Goal: Task Accomplishment & Management: Use online tool/utility

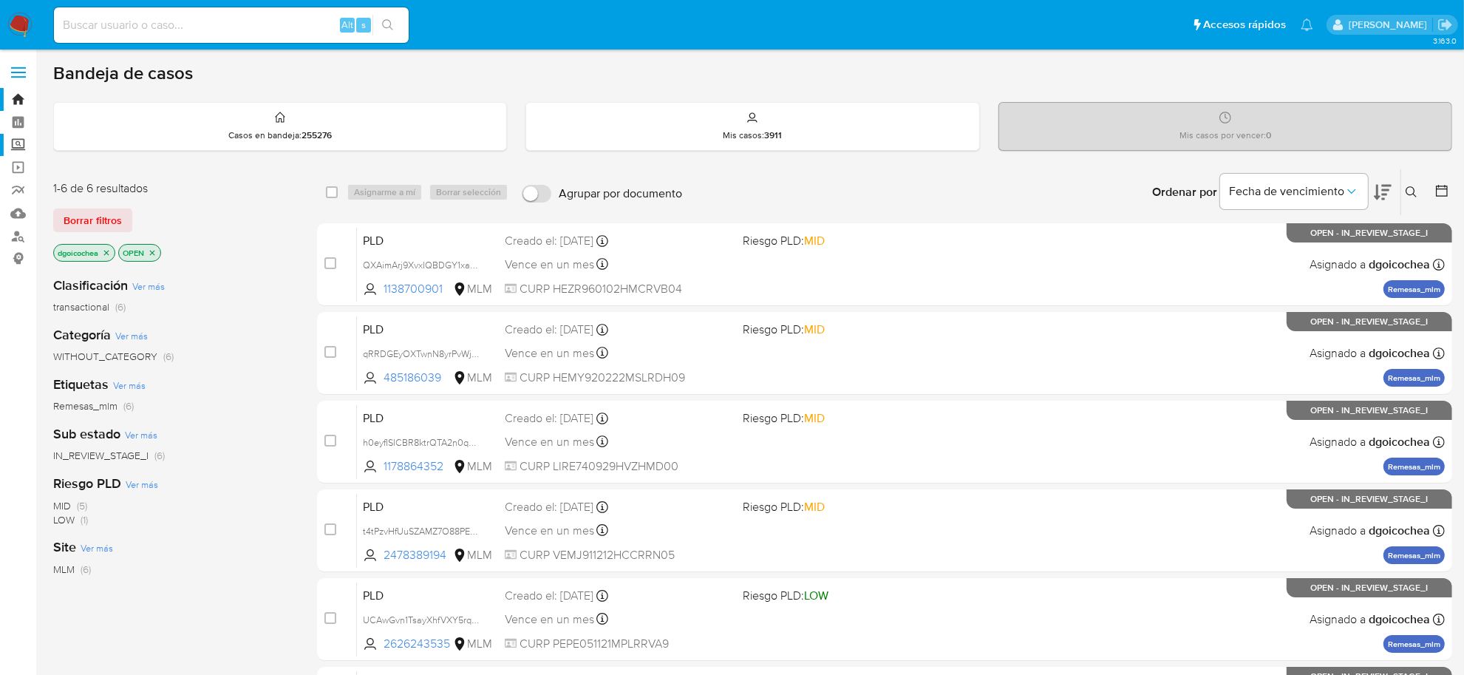
click at [19, 138] on label "Screening" at bounding box center [88, 145] width 176 height 23
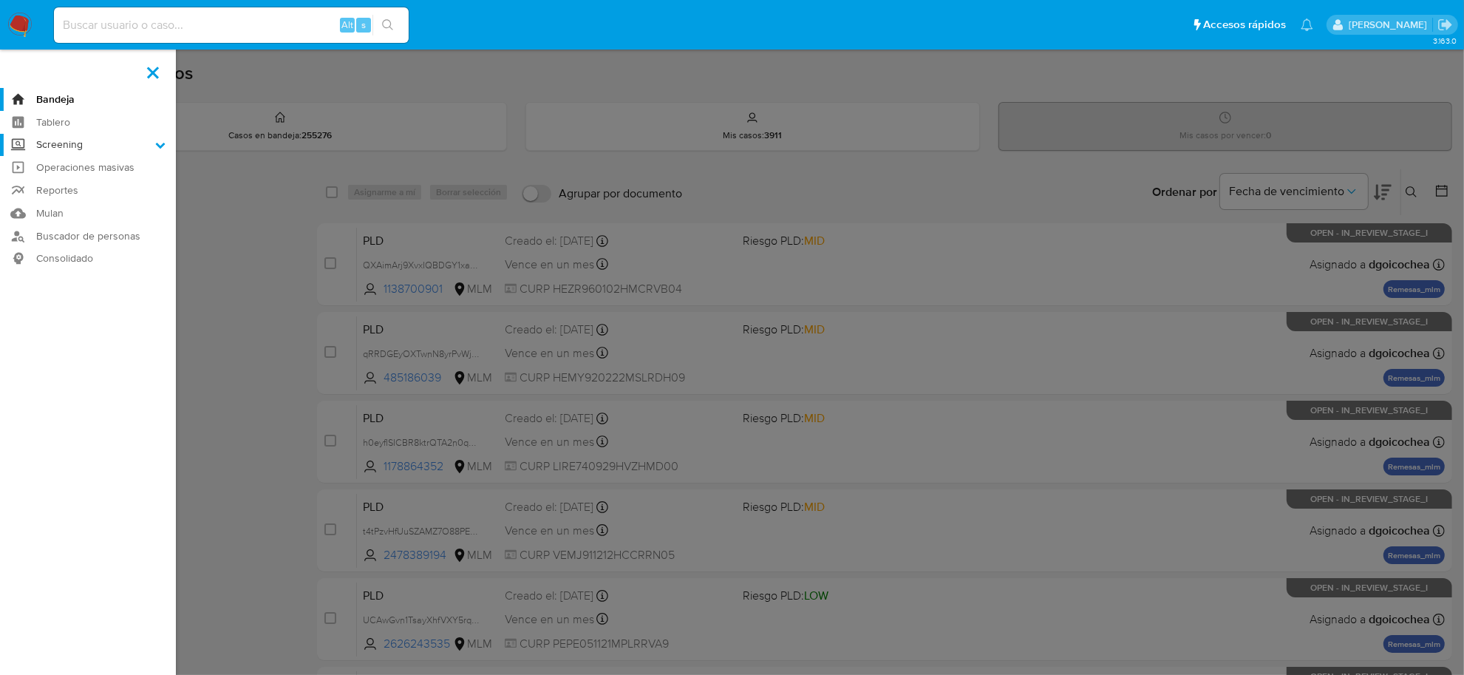
click at [0, 0] on input "Screening" at bounding box center [0, 0] width 0 height 0
click at [78, 200] on link "Herramientas" at bounding box center [88, 203] width 176 height 18
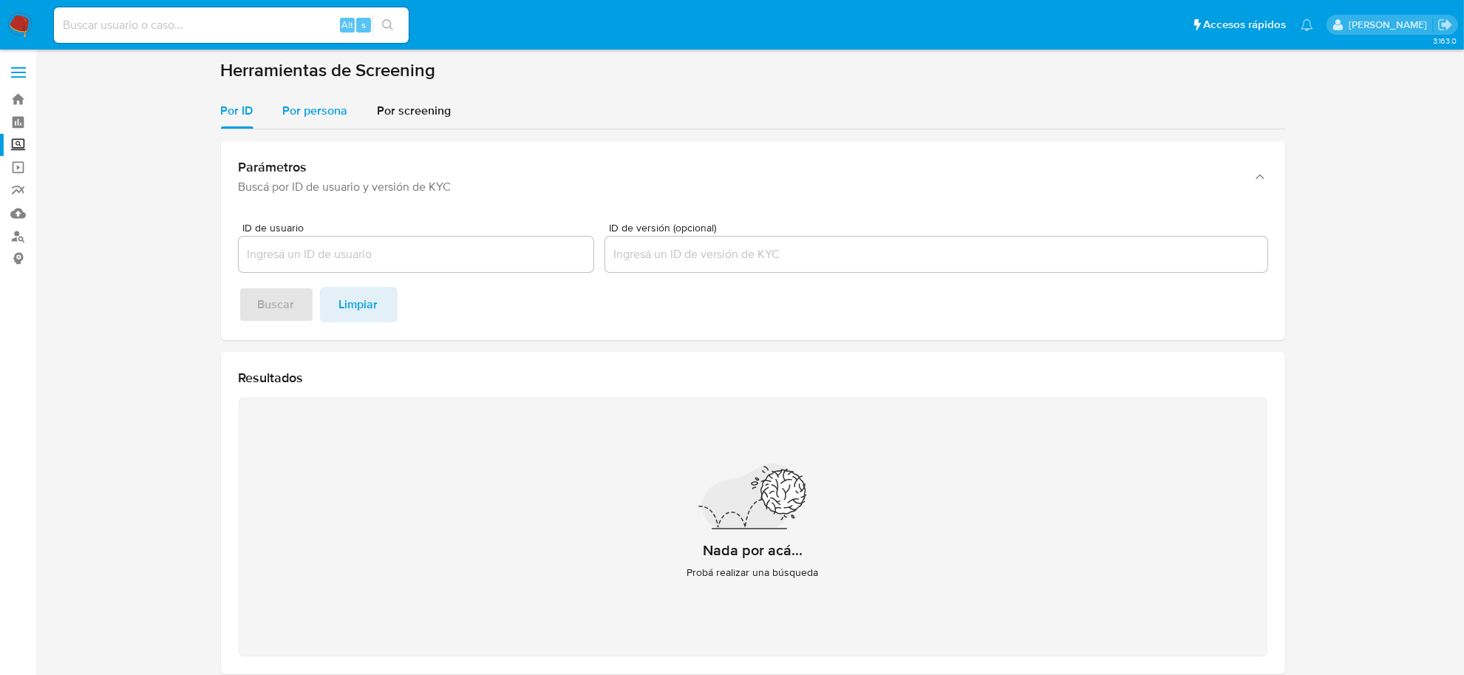
click at [289, 120] on div "Por persona" at bounding box center [315, 110] width 65 height 35
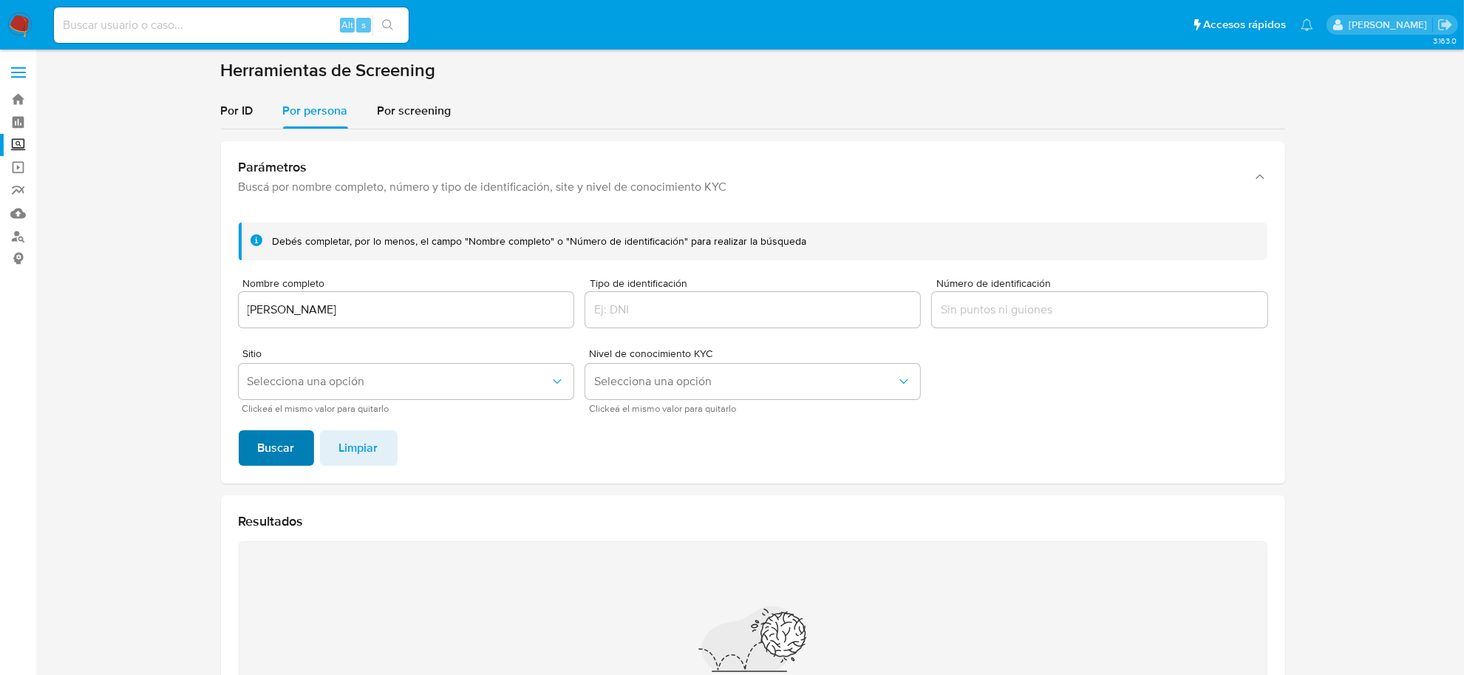
click at [293, 433] on span "Buscar" at bounding box center [276, 448] width 37 height 33
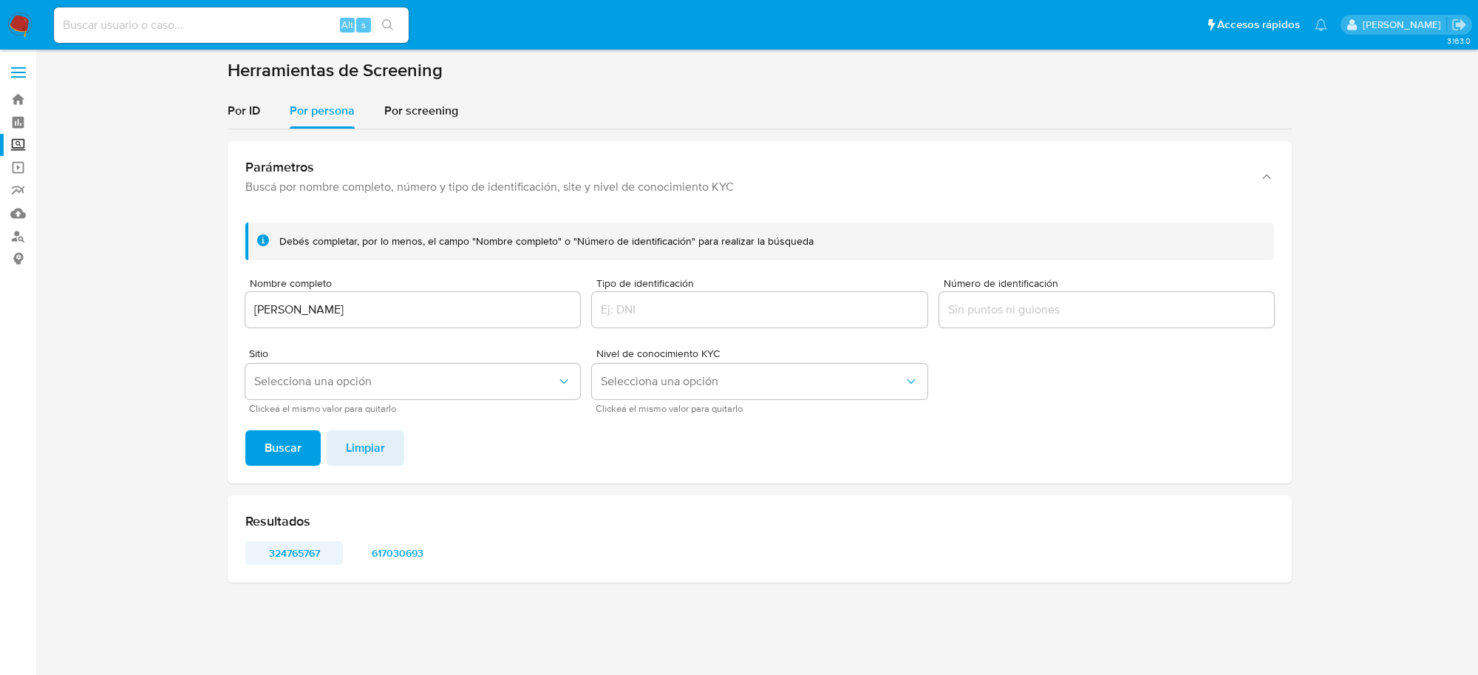
click at [318, 549] on span "324765767" at bounding box center [294, 552] width 77 height 21
click at [398, 551] on span "617030693" at bounding box center [397, 552] width 77 height 21
click at [293, 300] on input "LORENZO ANTONIO PEREZ RODRIGUEZ" at bounding box center [412, 309] width 335 height 19
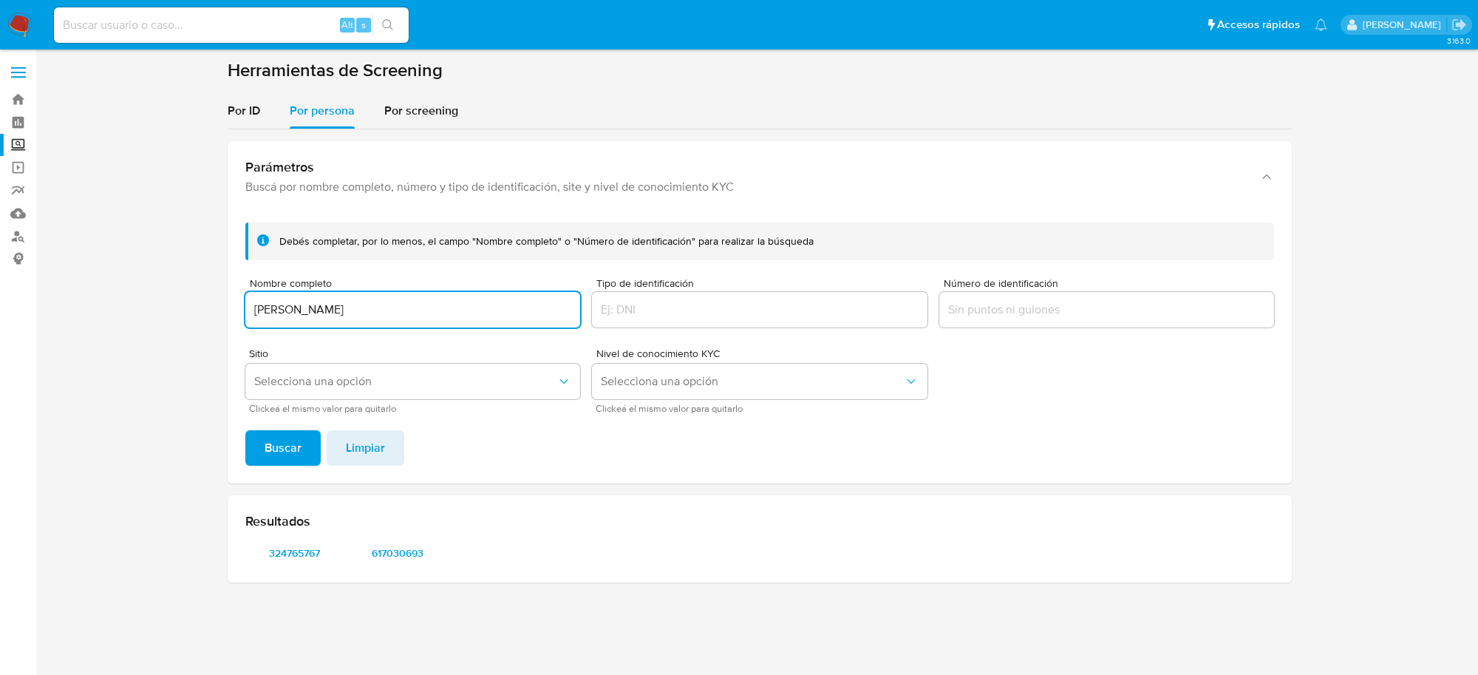
click at [293, 300] on input "LORENZO ANTONIO PEREZ RODRIGUEZ" at bounding box center [412, 309] width 335 height 19
type input "MARIA PATRICIA DE LA O GONZALEZ"
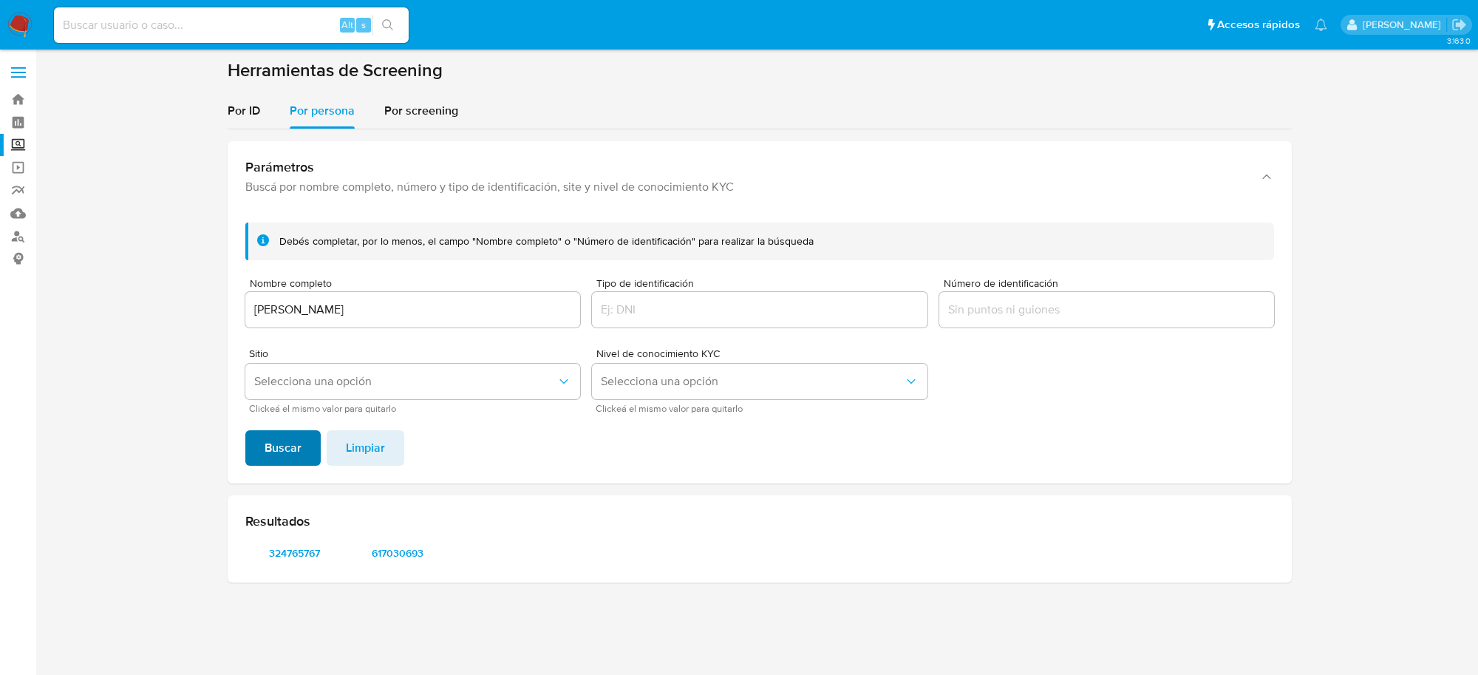
click at [253, 432] on button "Buscar" at bounding box center [282, 447] width 75 height 35
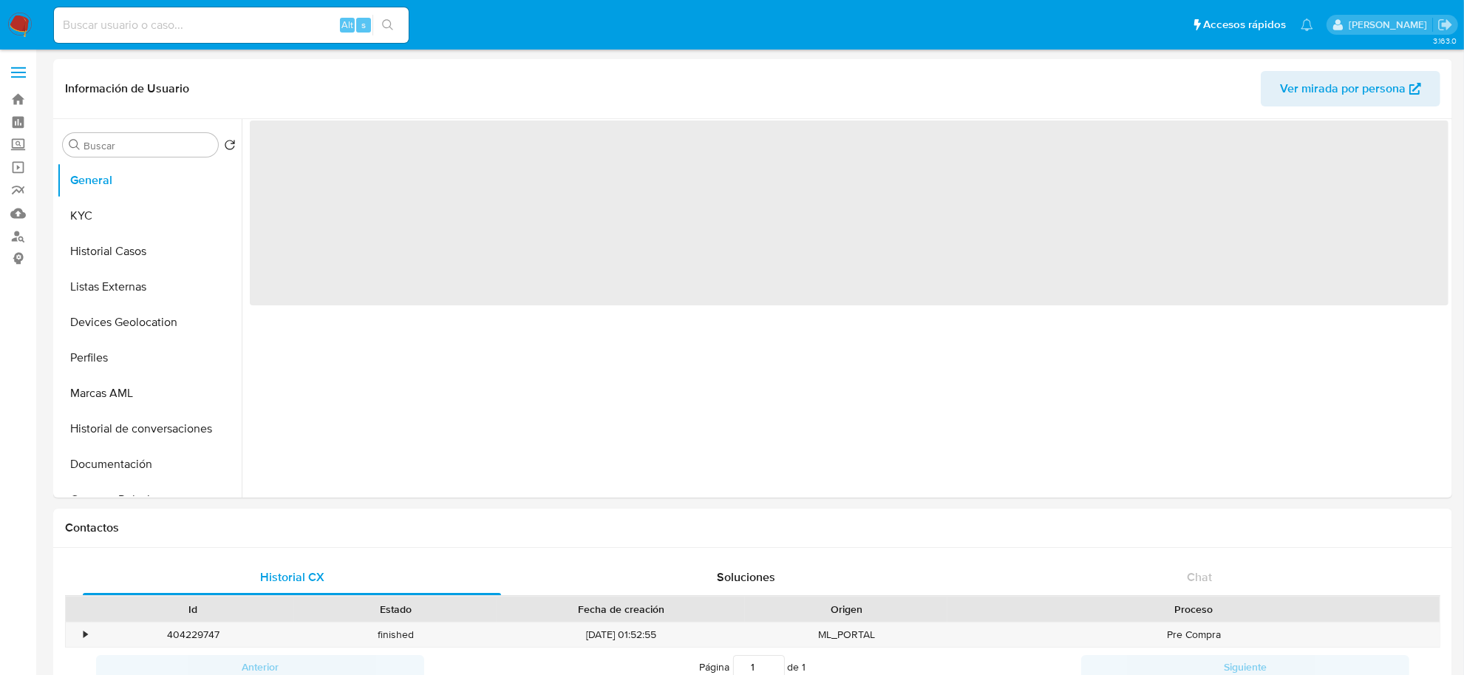
select select "10"
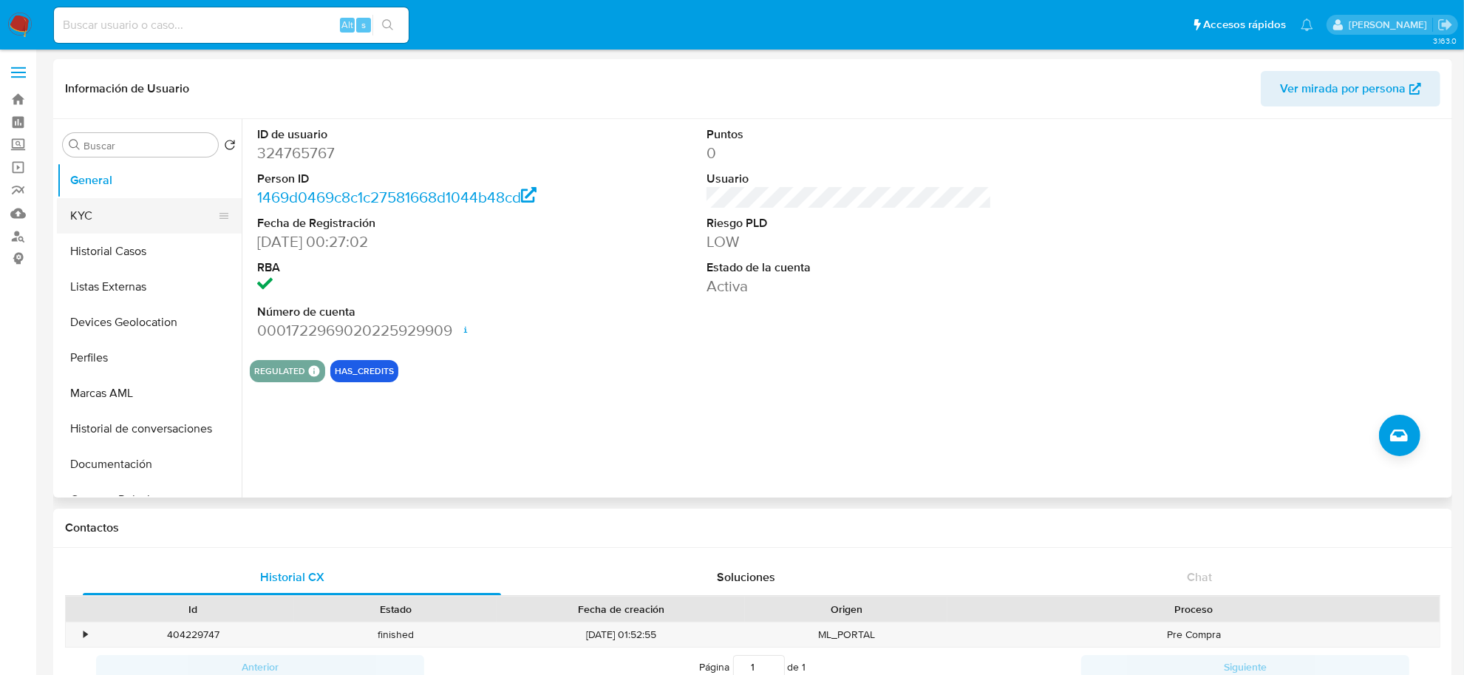
click at [166, 222] on button "KYC" at bounding box center [143, 215] width 173 height 35
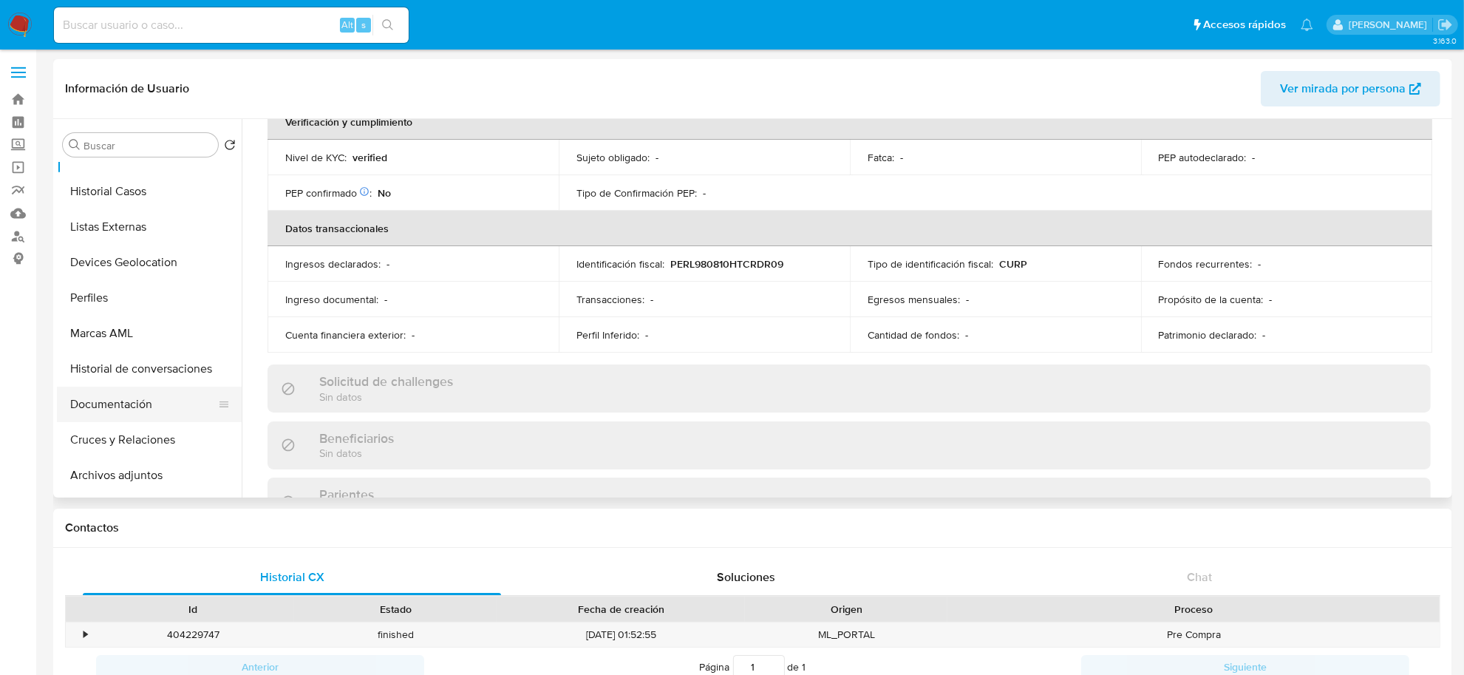
scroll to position [92, 0]
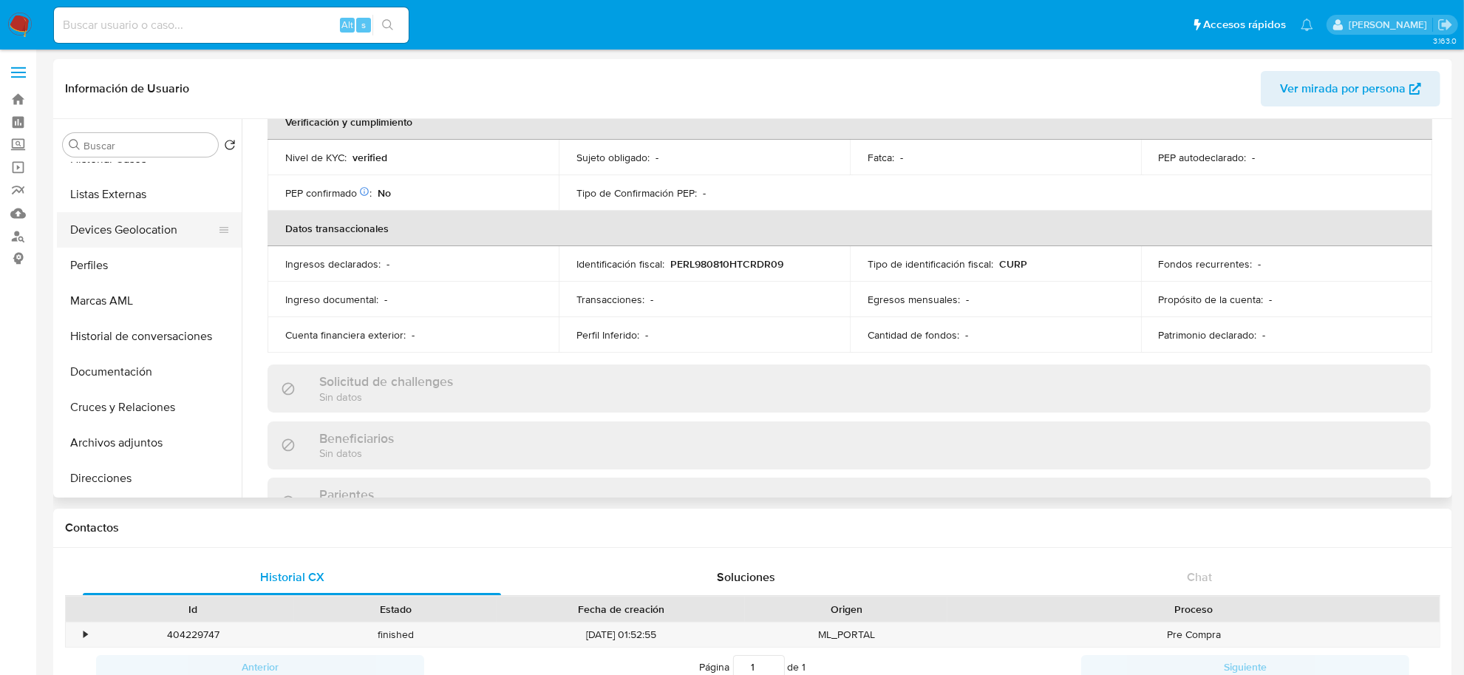
click at [144, 222] on button "Devices Geolocation" at bounding box center [143, 229] width 173 height 35
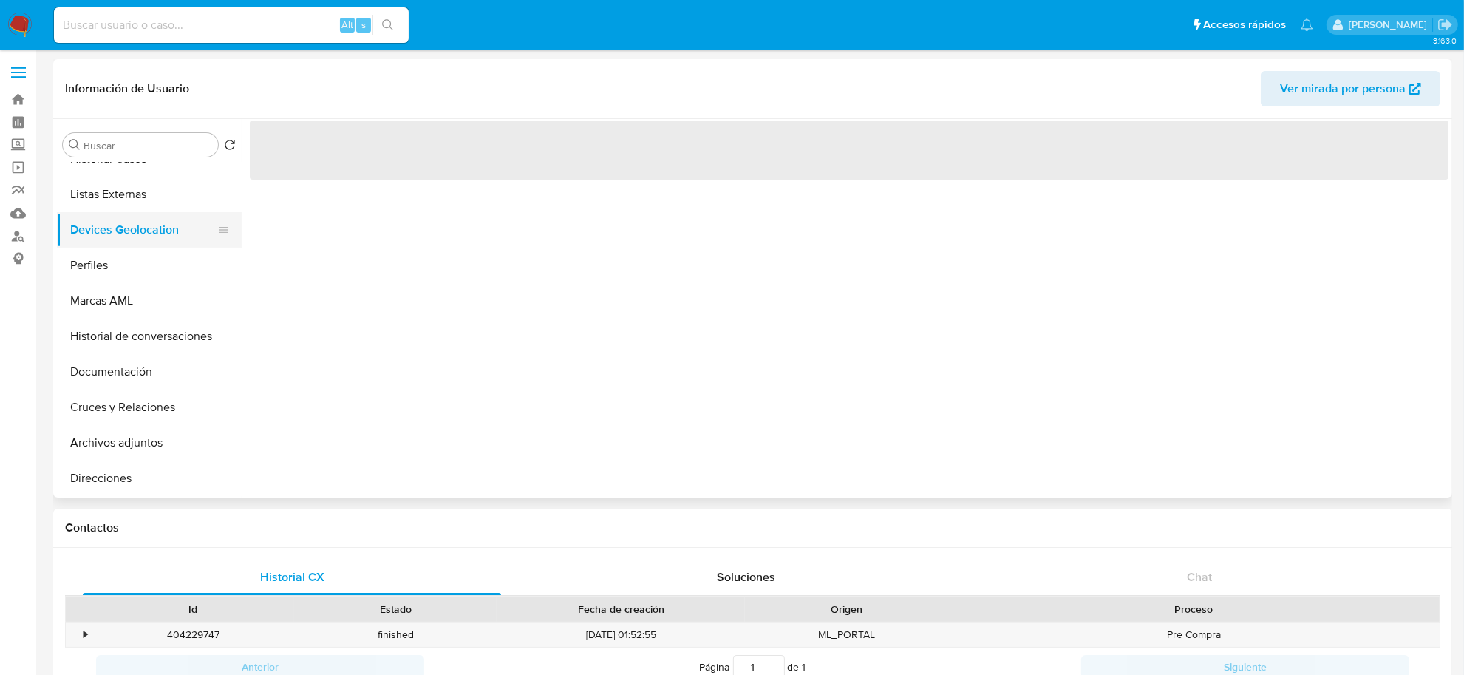
scroll to position [0, 0]
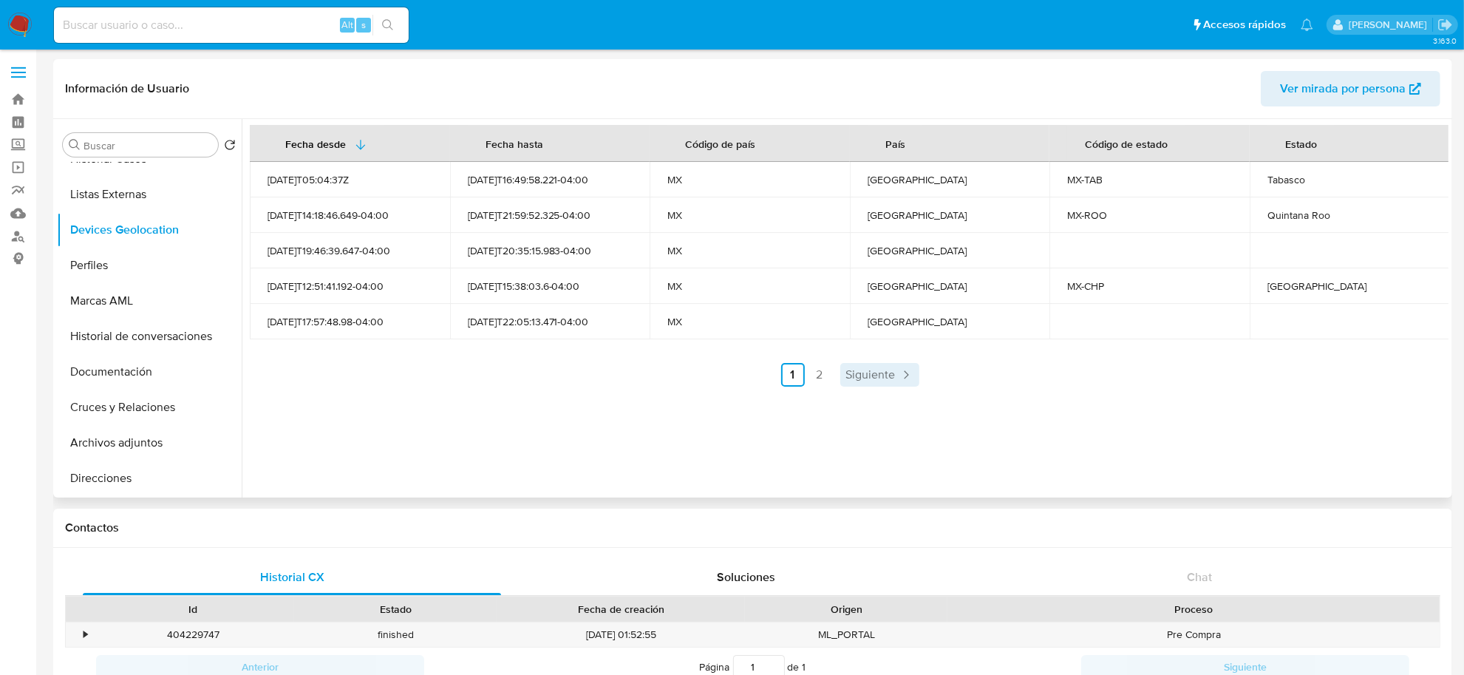
click at [854, 371] on span "Siguiente" at bounding box center [871, 375] width 50 height 12
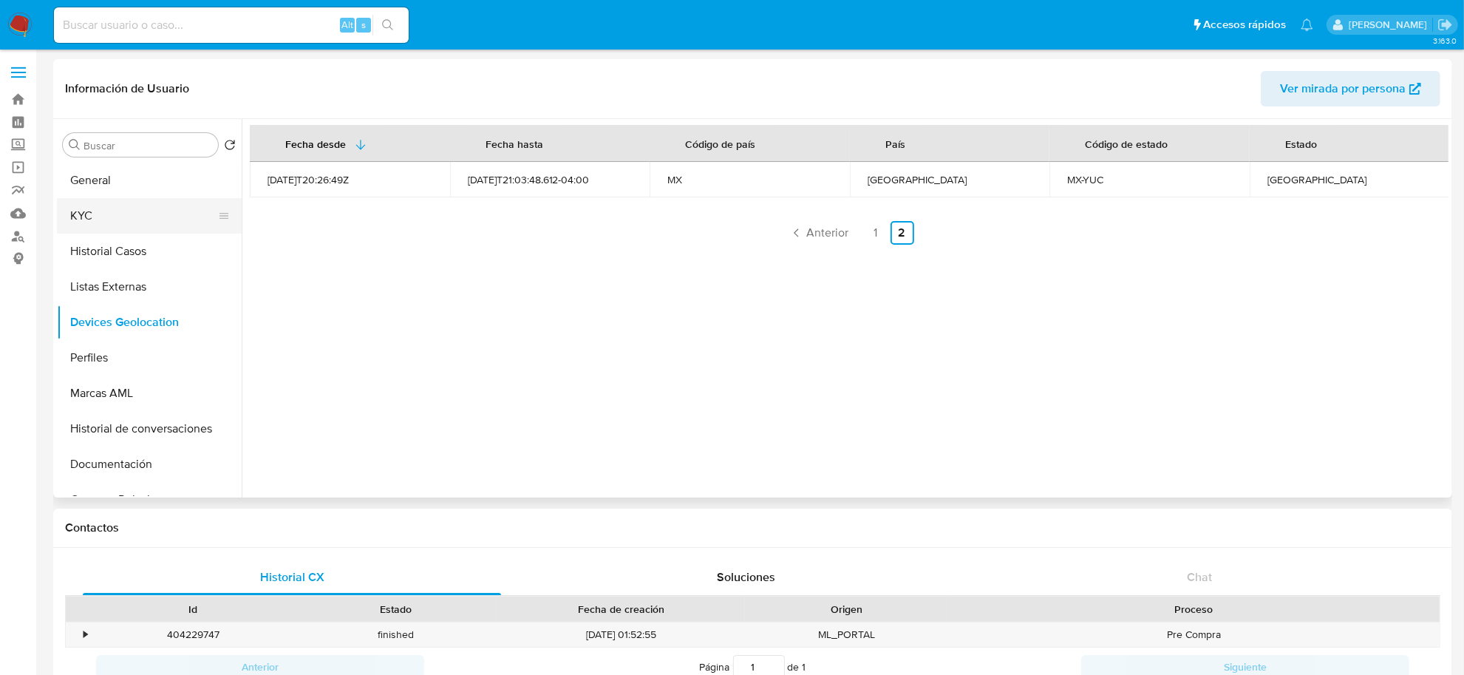
click at [120, 205] on button "KYC" at bounding box center [143, 215] width 173 height 35
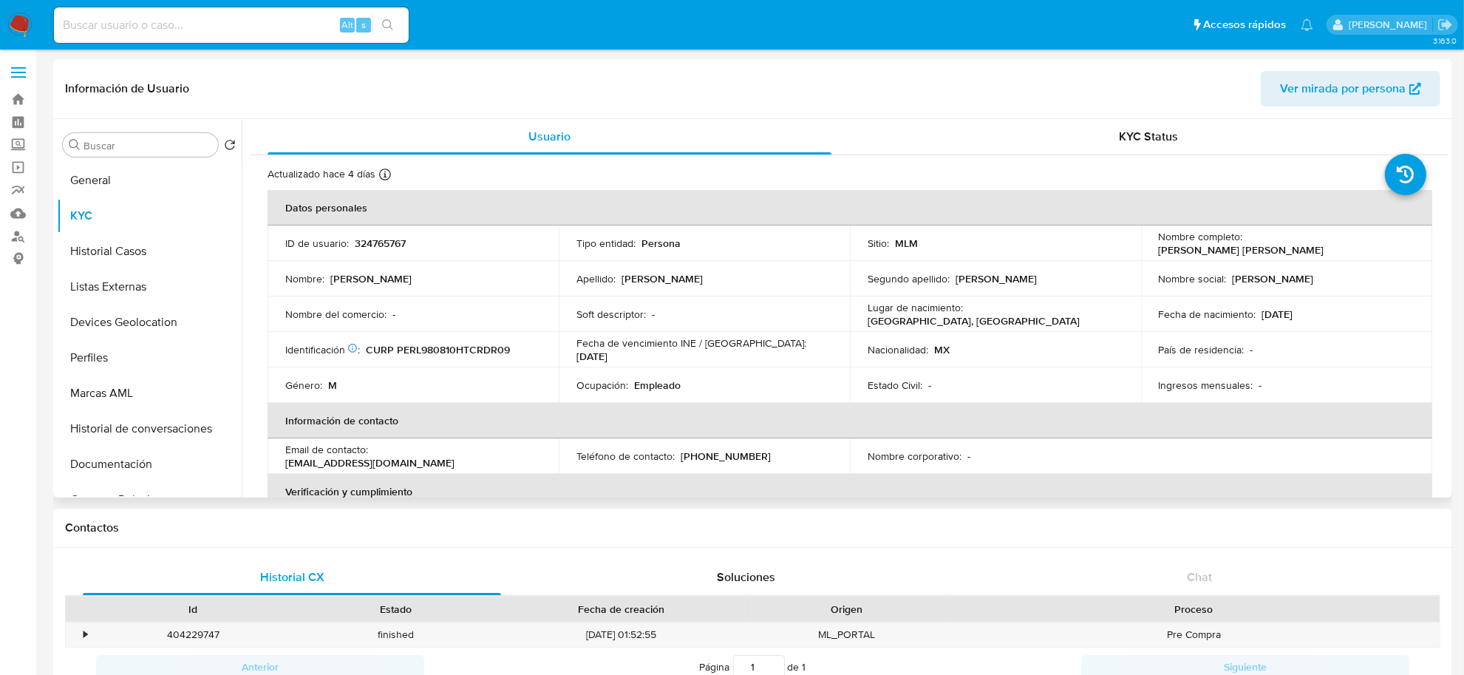
click at [364, 242] on p "324765767" at bounding box center [380, 242] width 51 height 13
copy p "324765767"
click at [119, 252] on button "Historial Casos" at bounding box center [143, 251] width 173 height 35
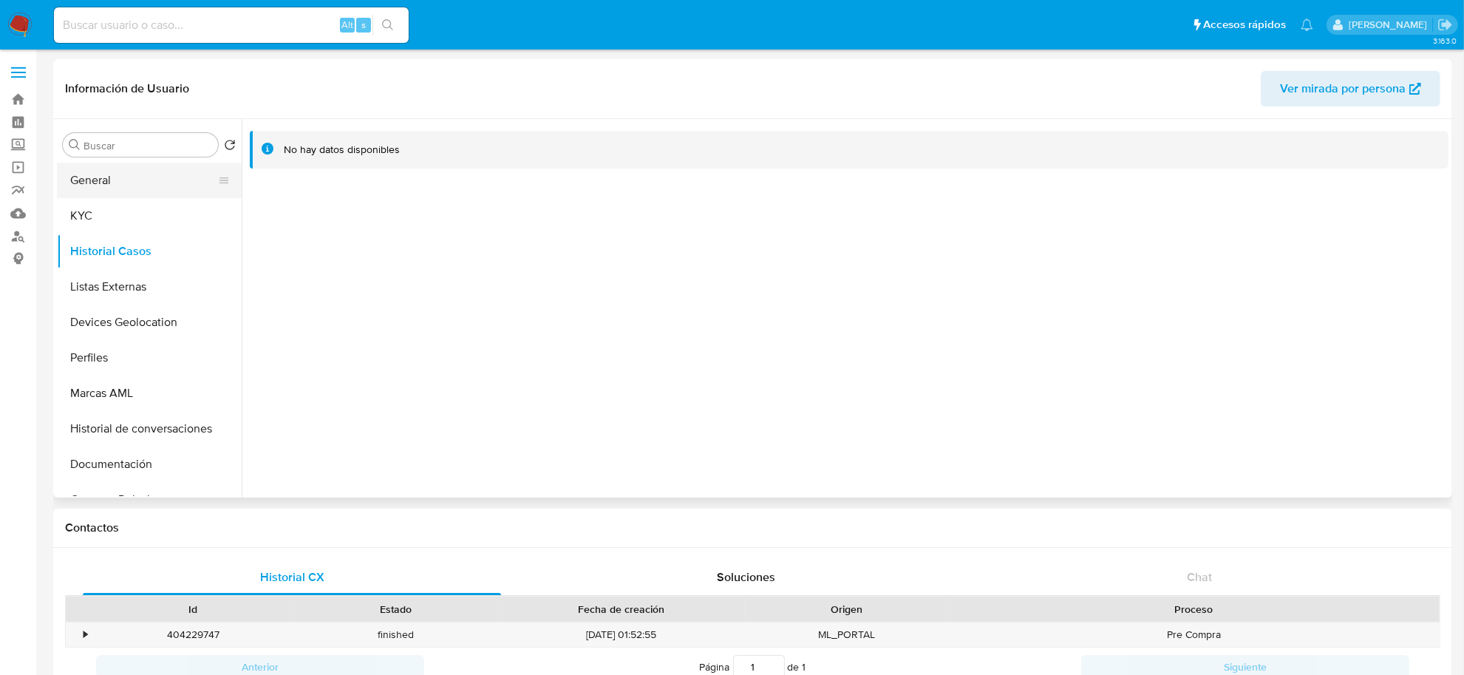
click at [95, 189] on button "General" at bounding box center [143, 180] width 173 height 35
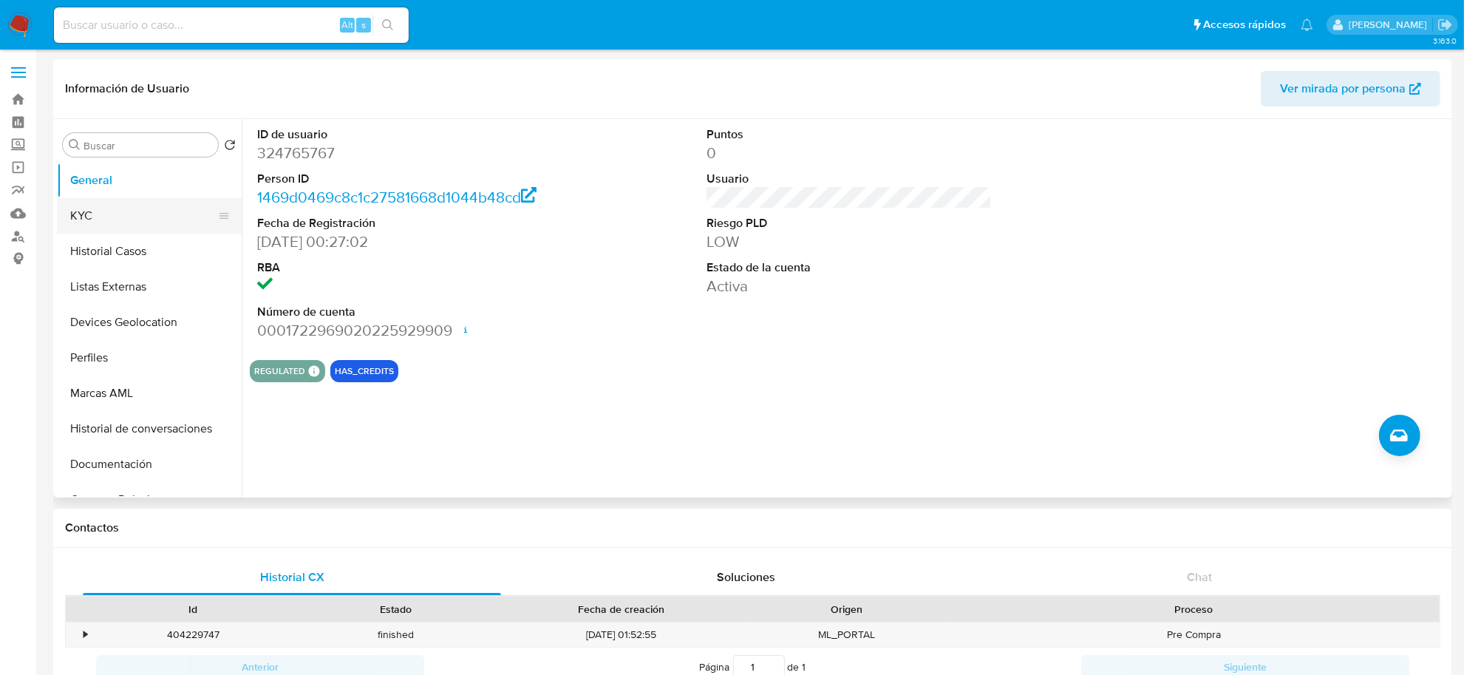
click at [115, 213] on button "KYC" at bounding box center [143, 215] width 173 height 35
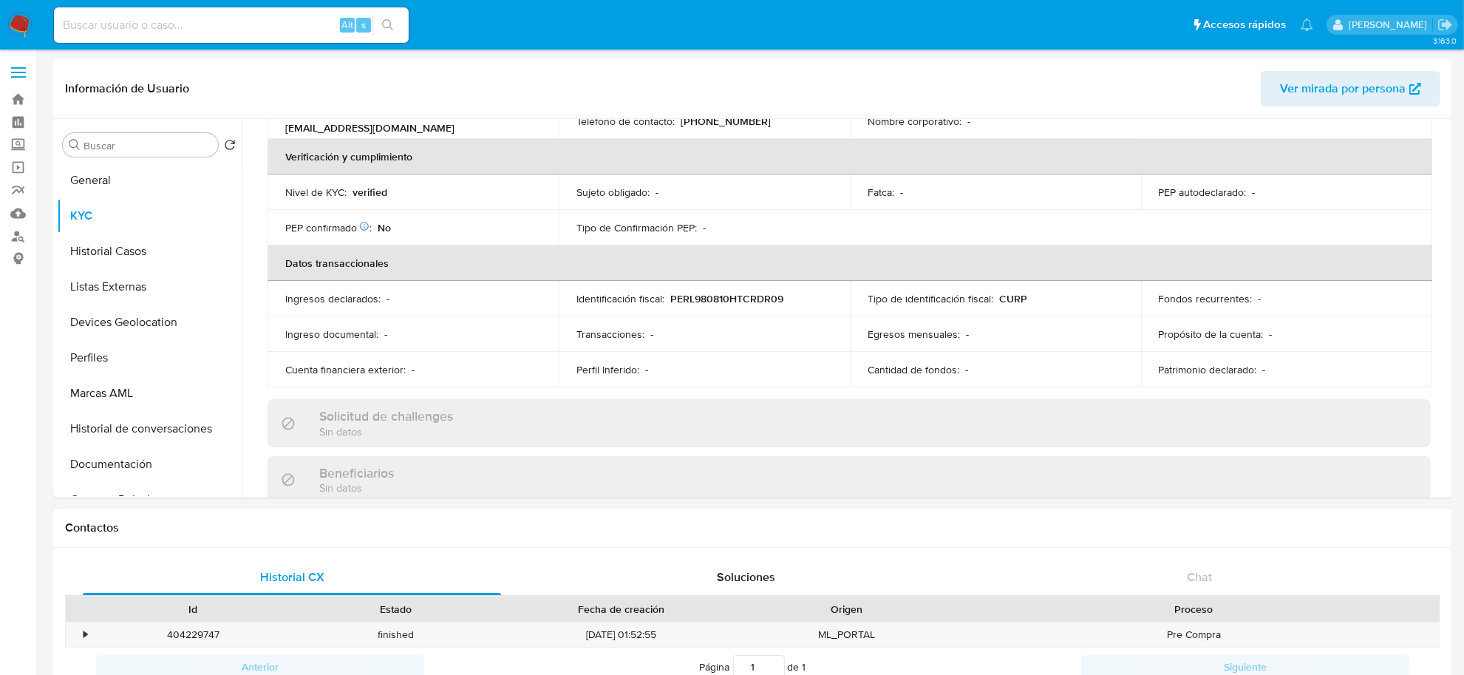
scroll to position [267, 0]
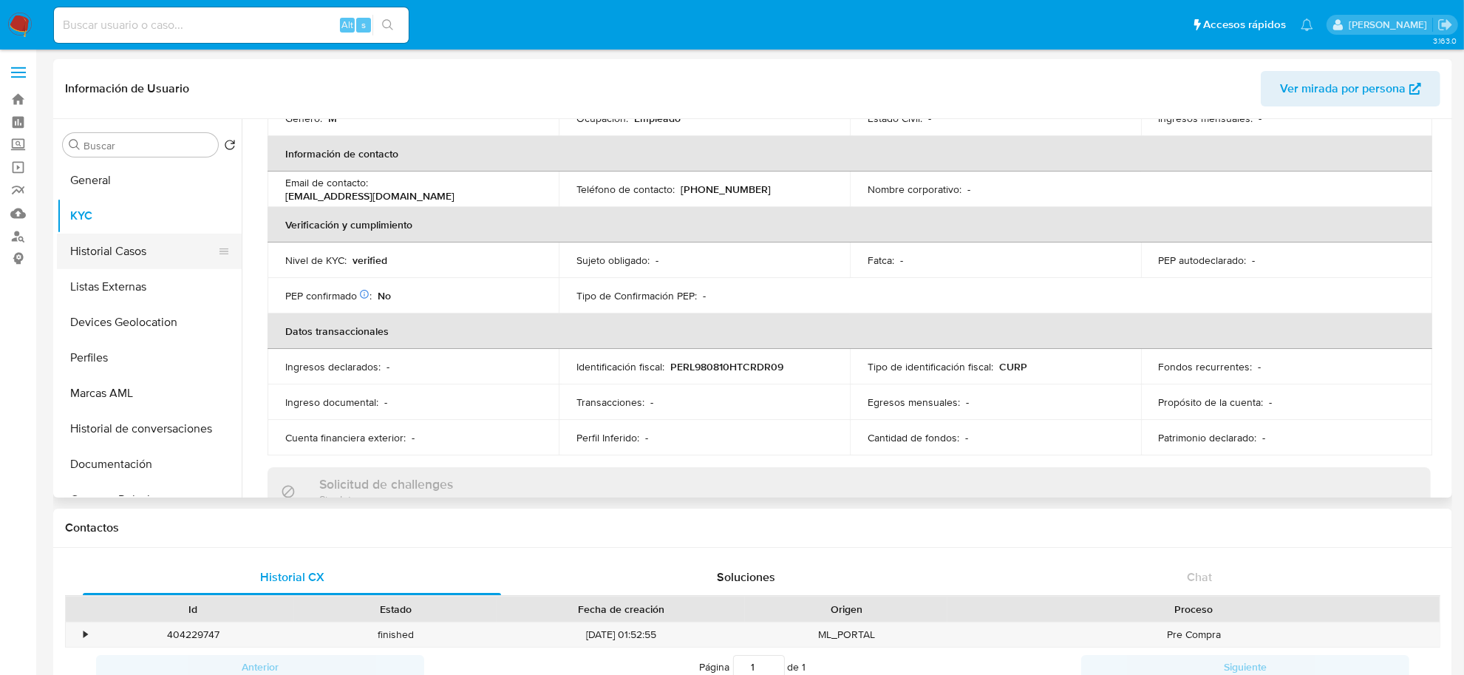
click at [126, 242] on button "Historial Casos" at bounding box center [143, 251] width 173 height 35
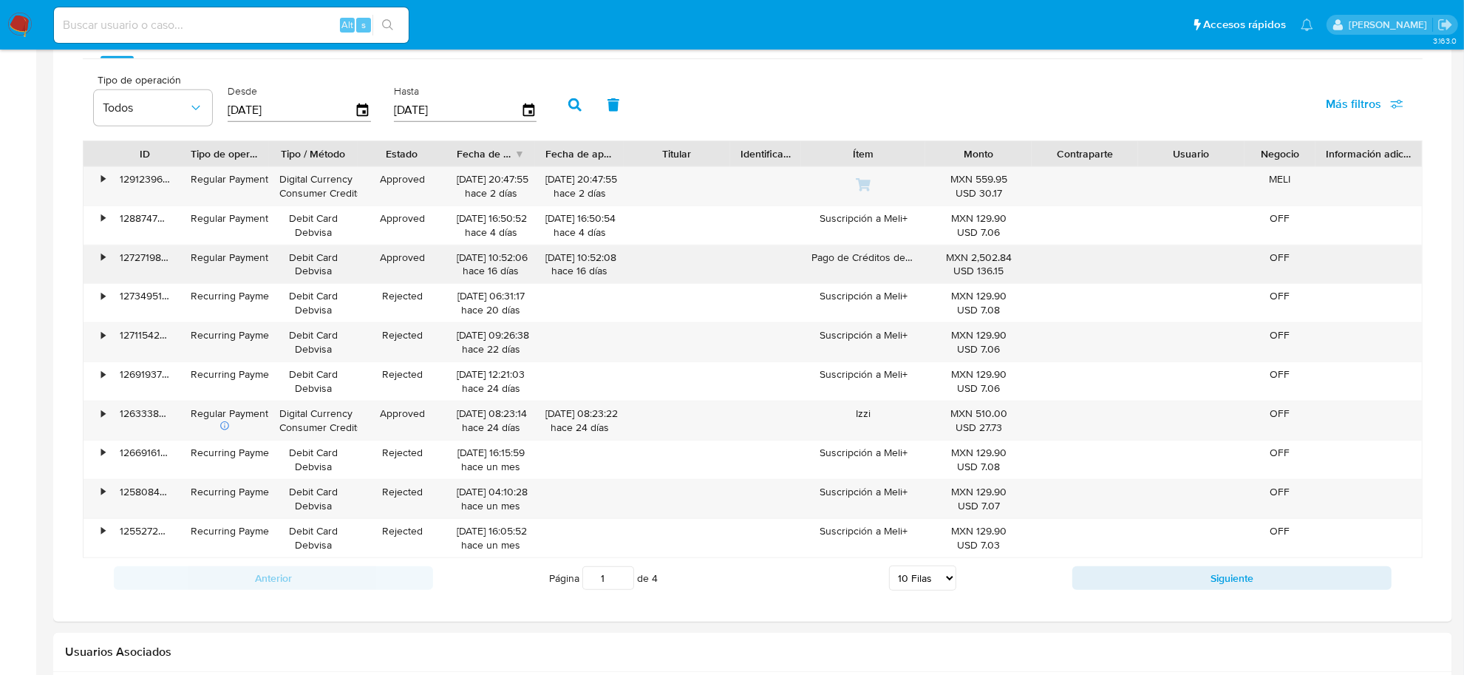
scroll to position [831, 0]
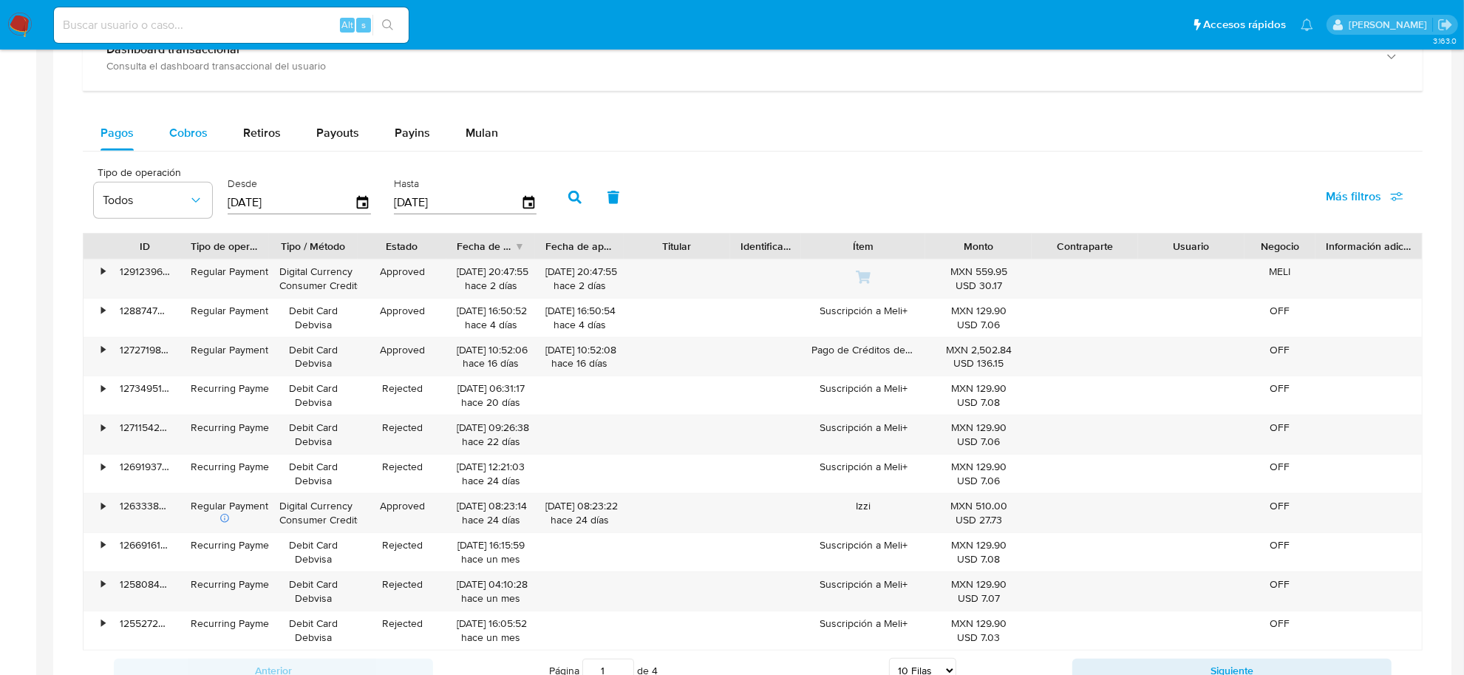
click at [194, 126] on span "Cobros" at bounding box center [188, 132] width 38 height 17
select select "10"
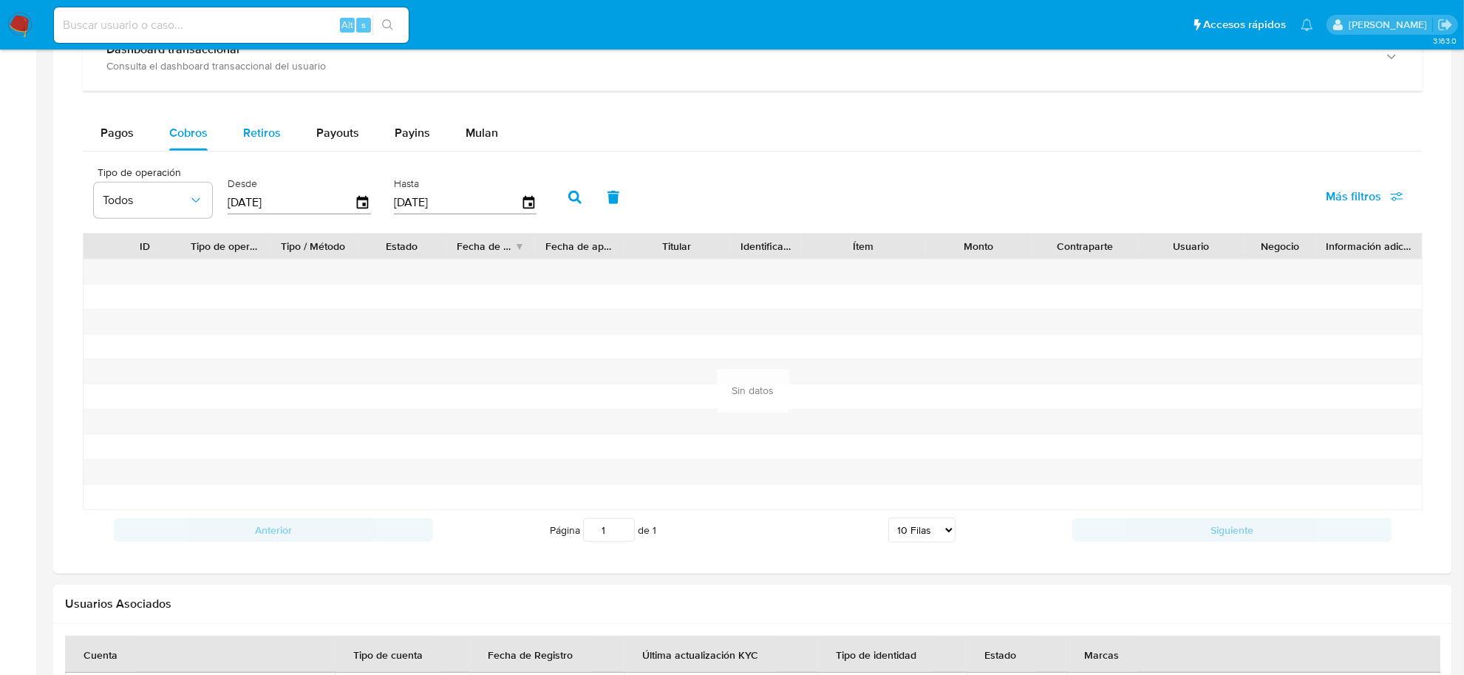
click at [271, 133] on span "Retiros" at bounding box center [262, 132] width 38 height 17
select select "10"
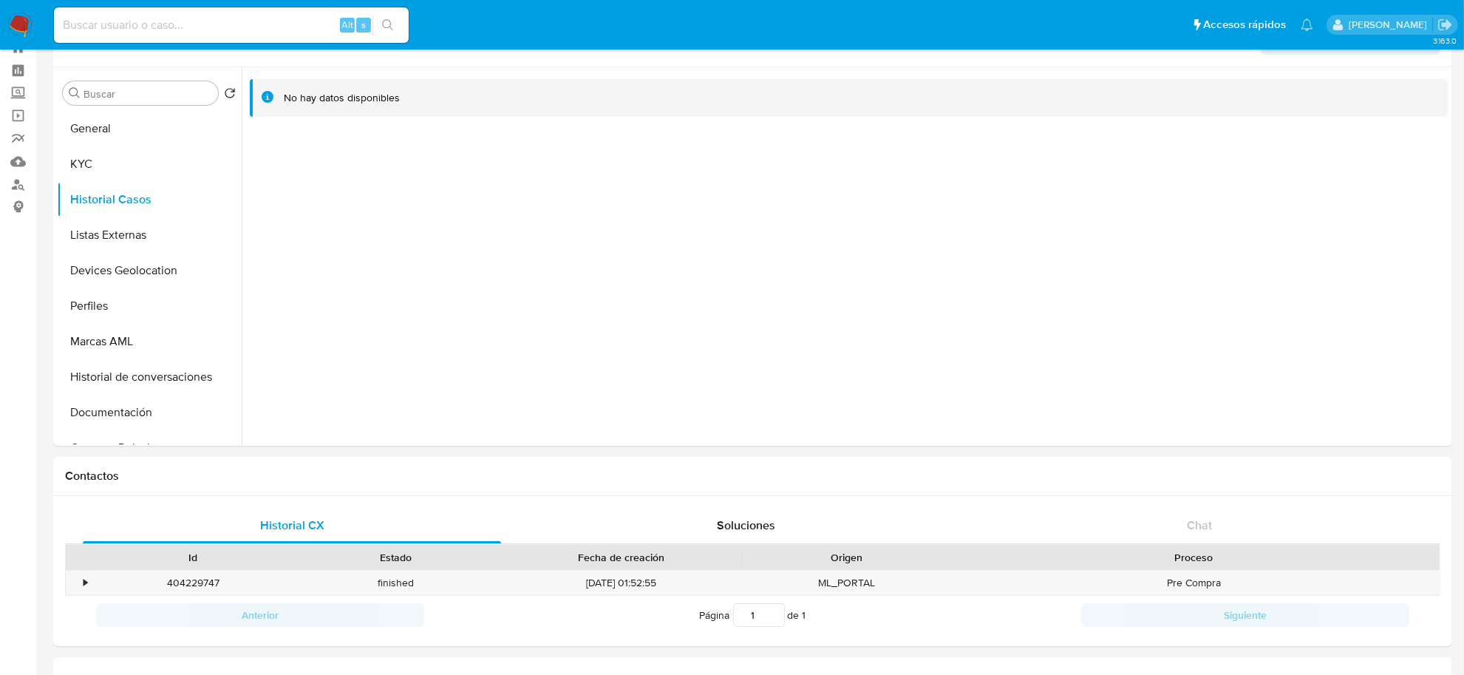
scroll to position [0, 0]
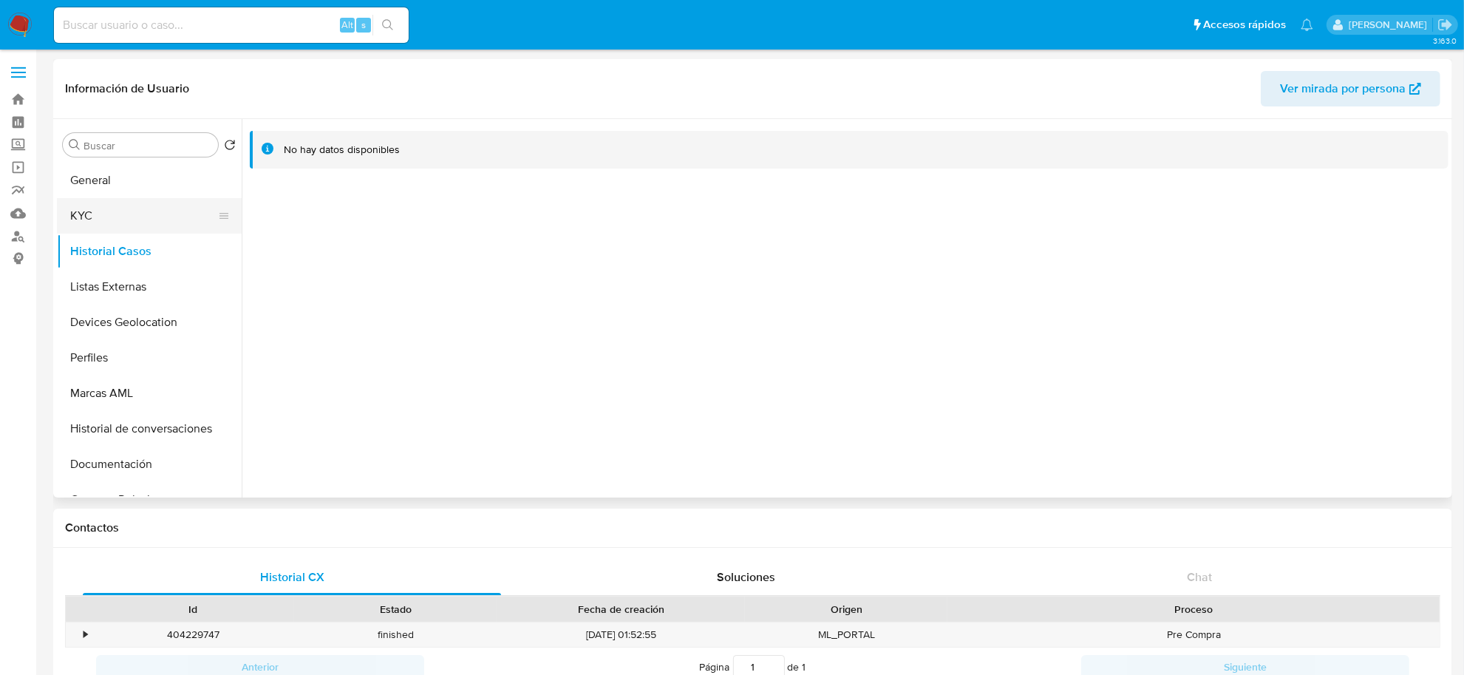
click at [93, 213] on button "KYC" at bounding box center [143, 215] width 173 height 35
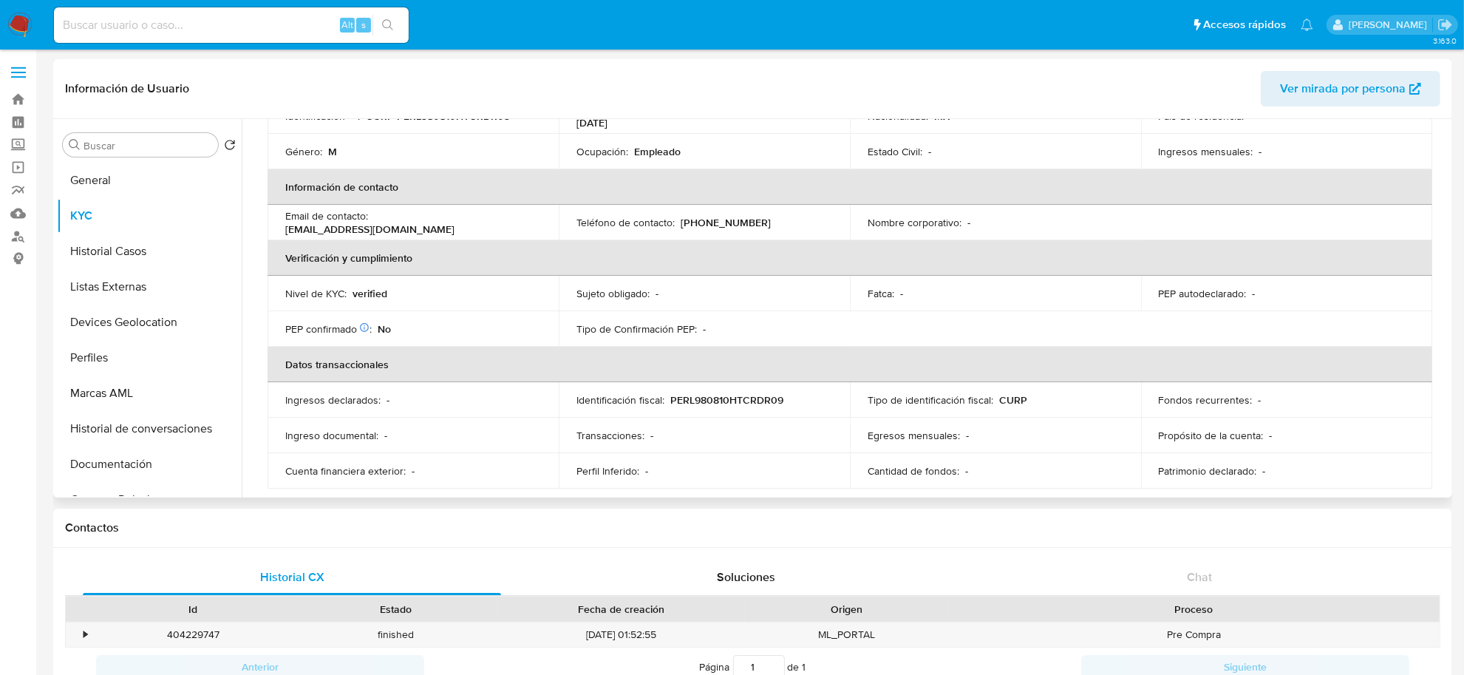
scroll to position [277, 0]
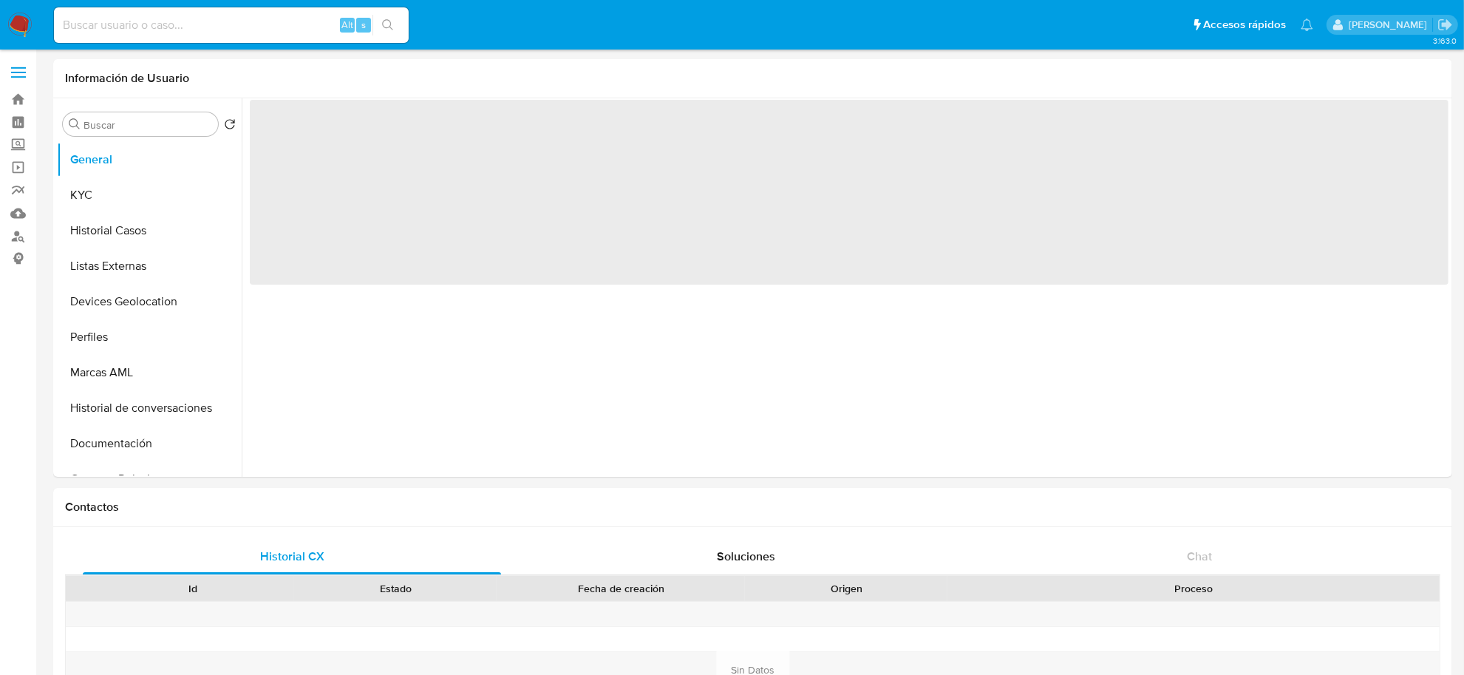
select select "10"
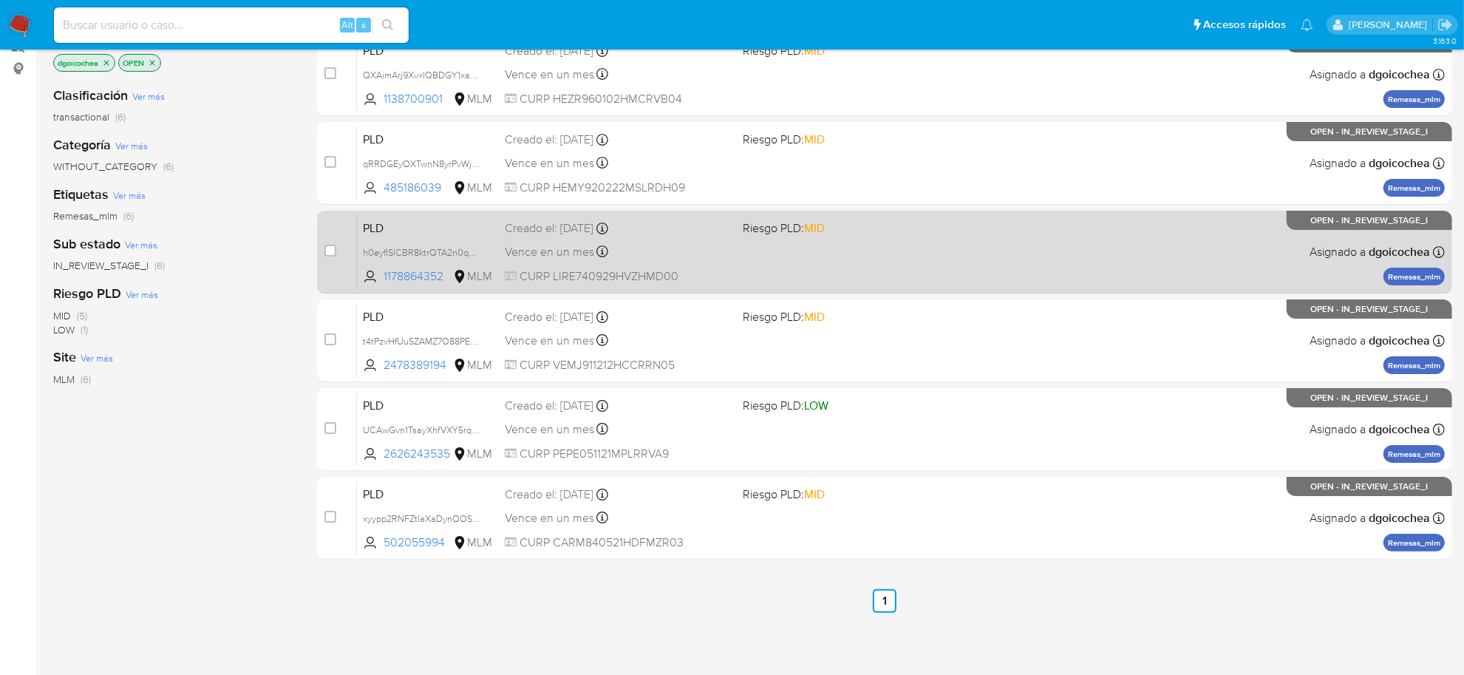
scroll to position [224, 0]
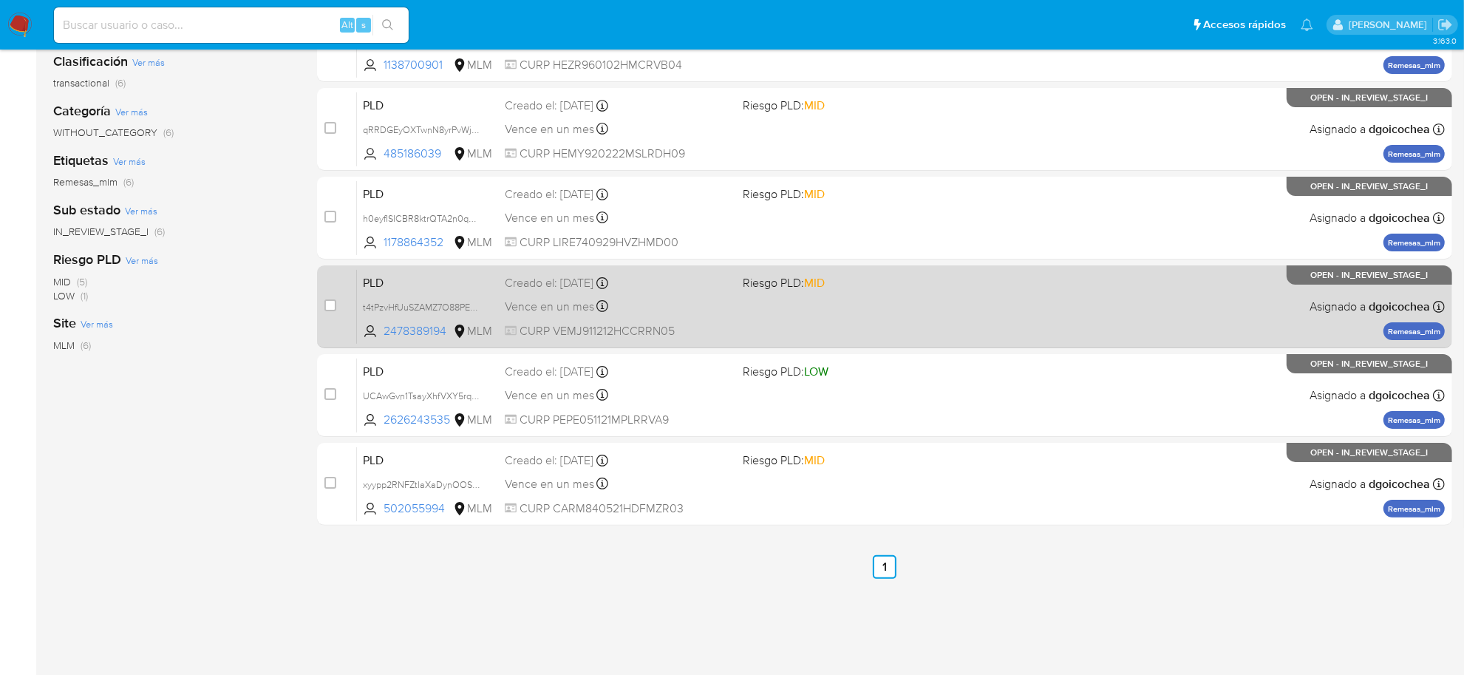
click at [368, 279] on span "PLD" at bounding box center [428, 281] width 130 height 19
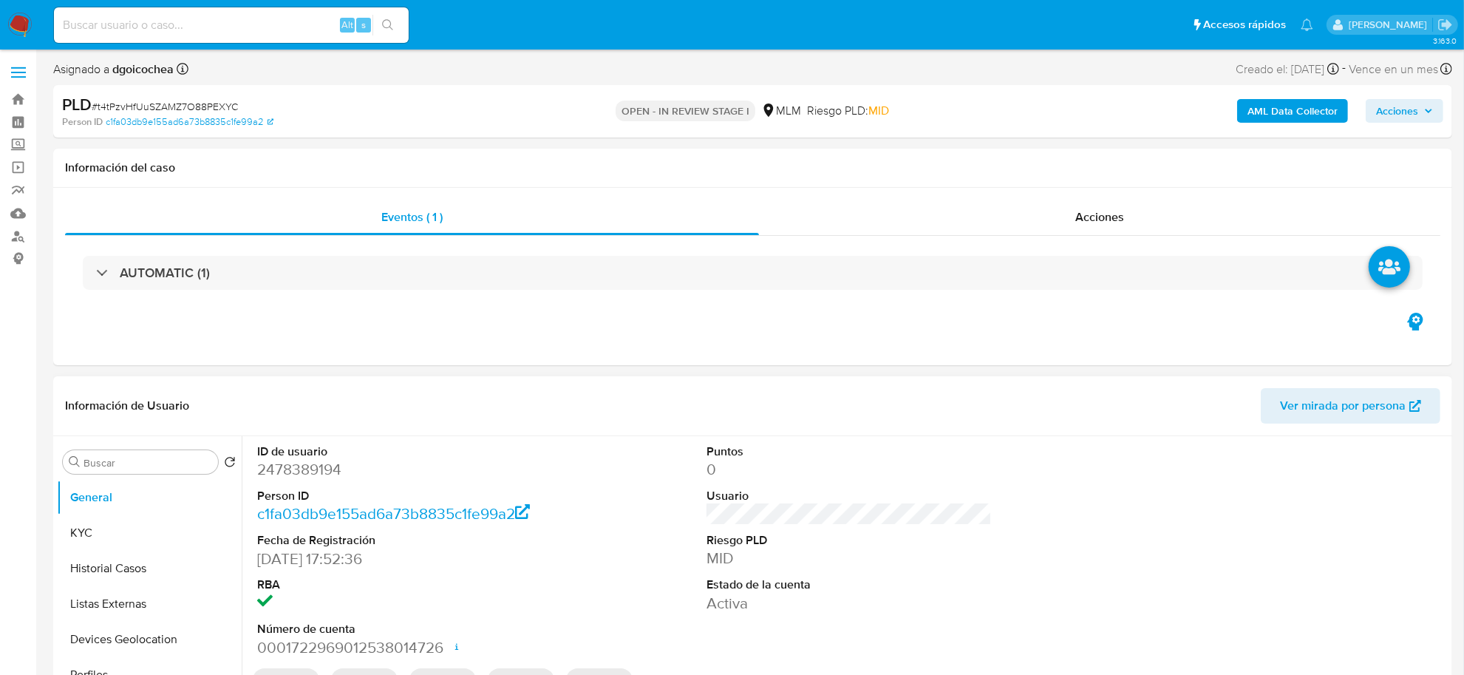
select select "10"
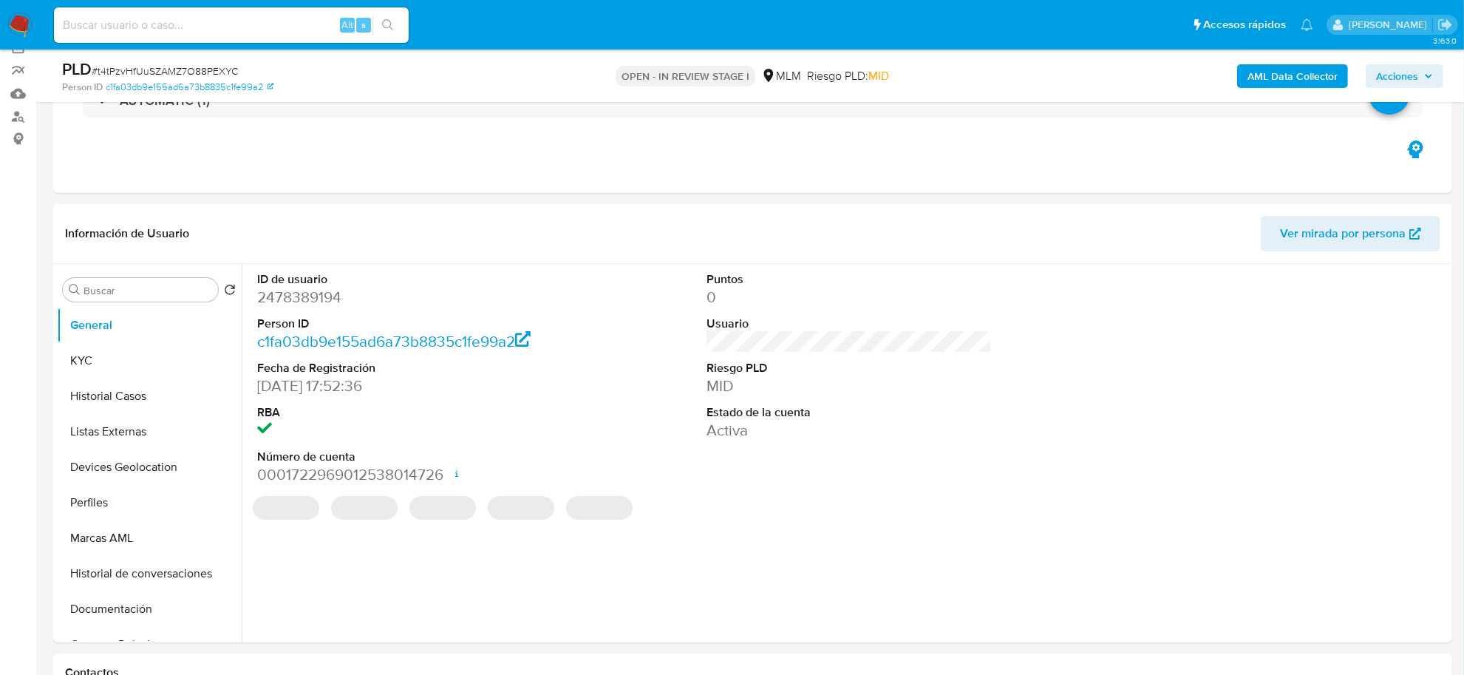
scroll to position [370, 0]
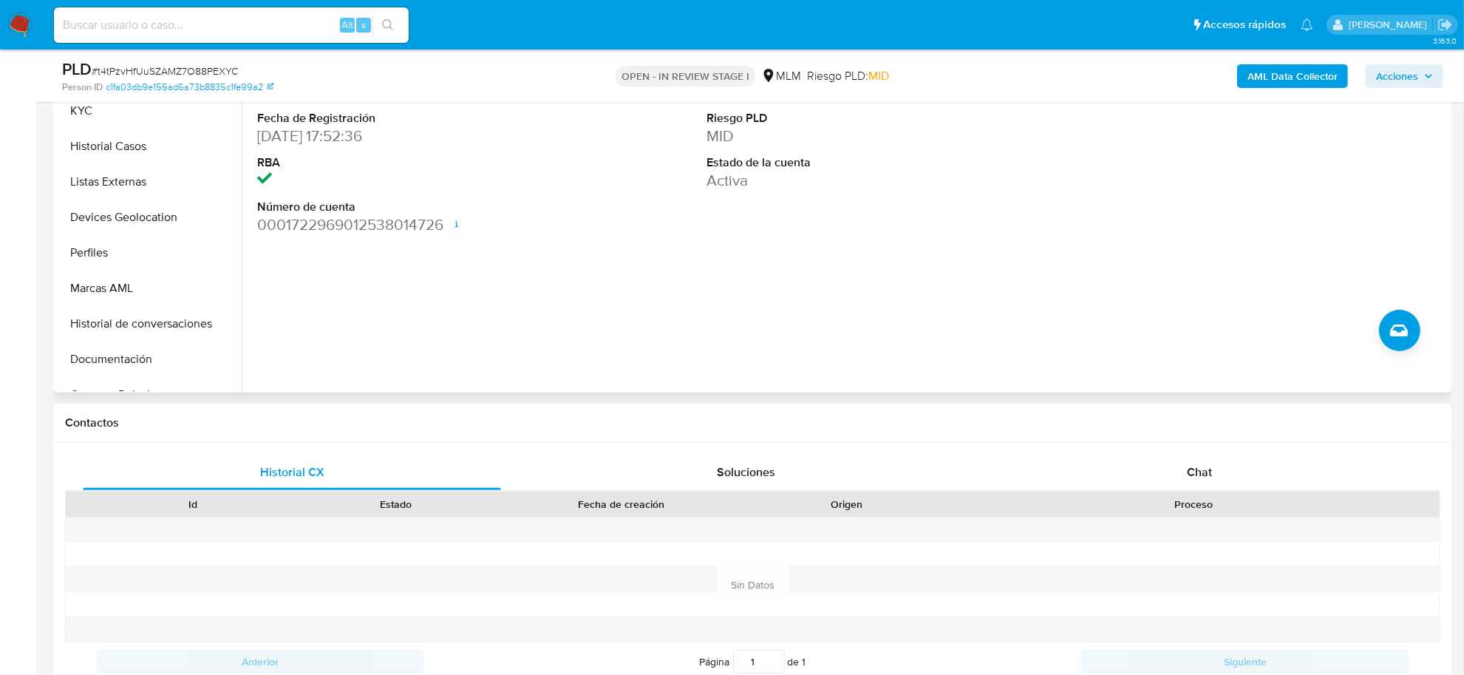
click at [661, 375] on div "ID de usuario 2478389194 Person ID c1fa03db9e155ad6a73b8835c1fe99a2 Fecha de Re…" at bounding box center [845, 203] width 1207 height 378
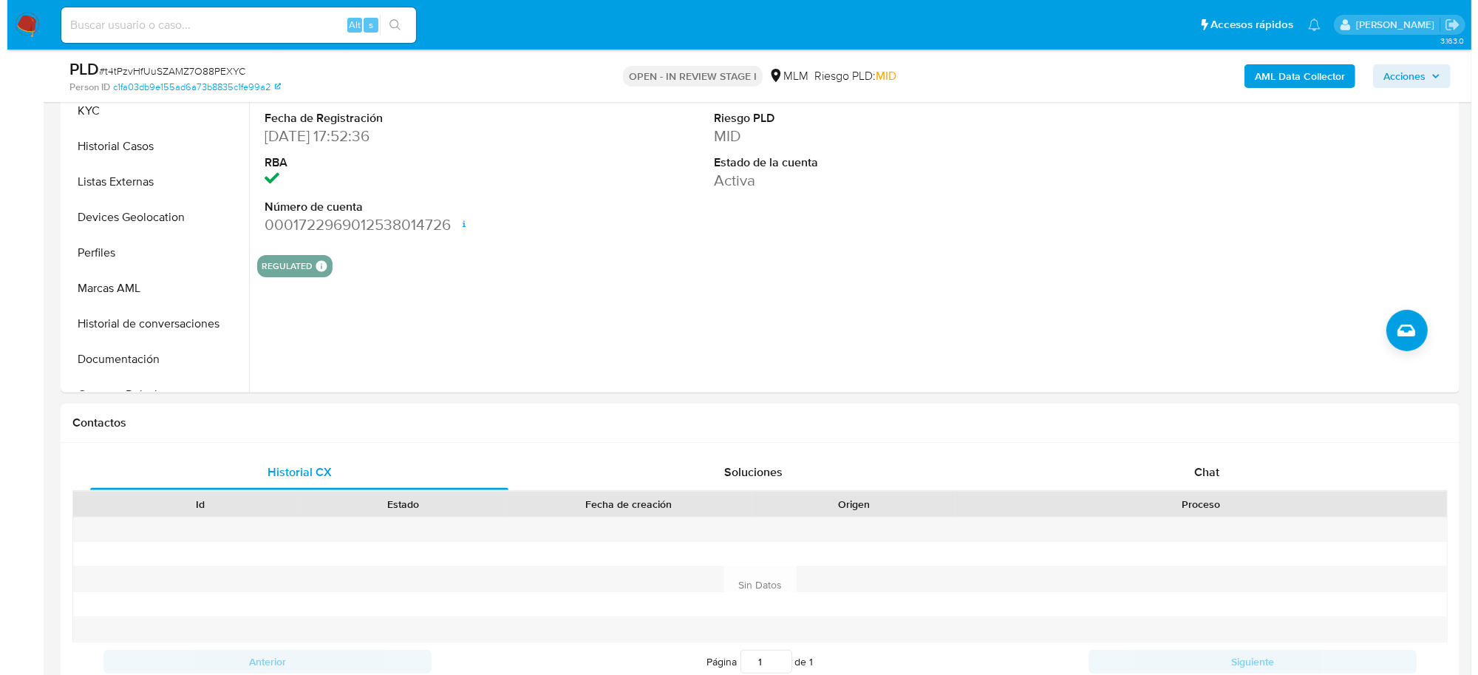
scroll to position [205, 0]
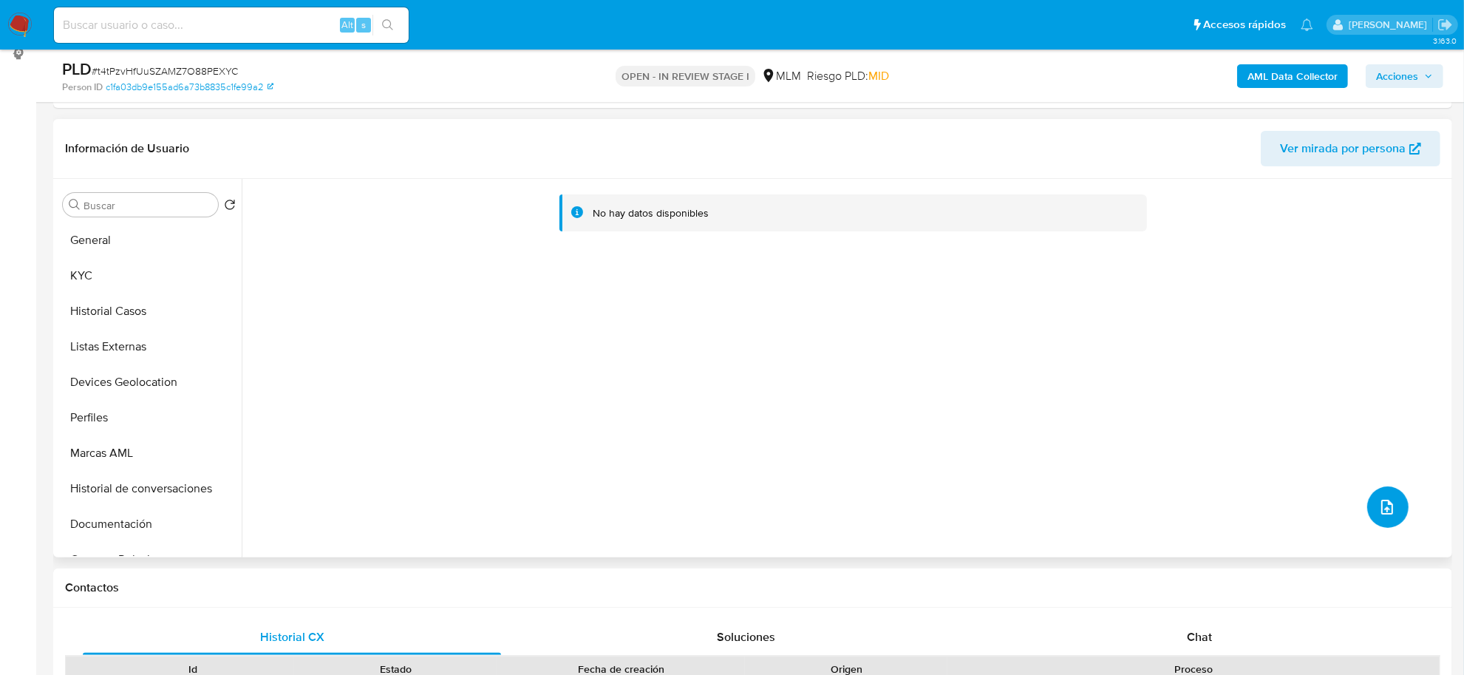
click at [1388, 497] on button "upload-file" at bounding box center [1387, 506] width 41 height 41
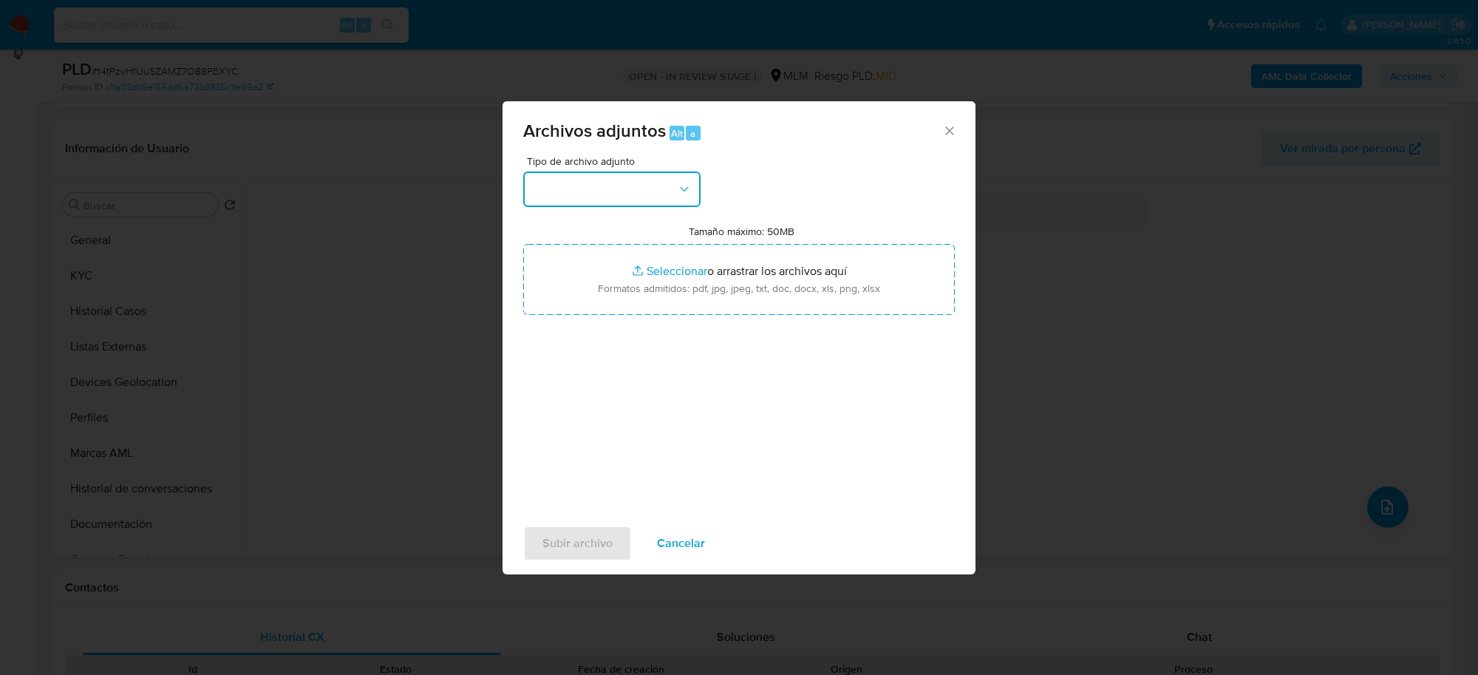
click at [626, 188] on button "button" at bounding box center [611, 188] width 177 height 35
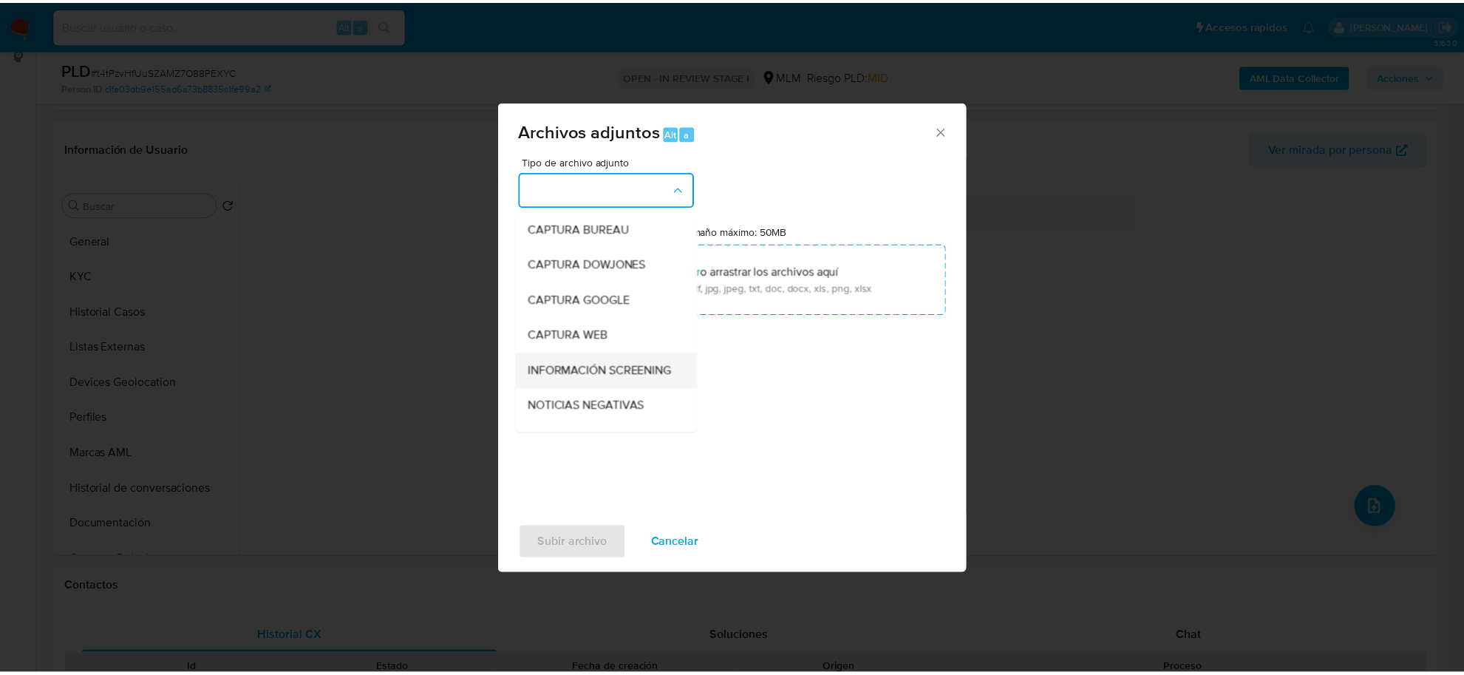
scroll to position [112, 0]
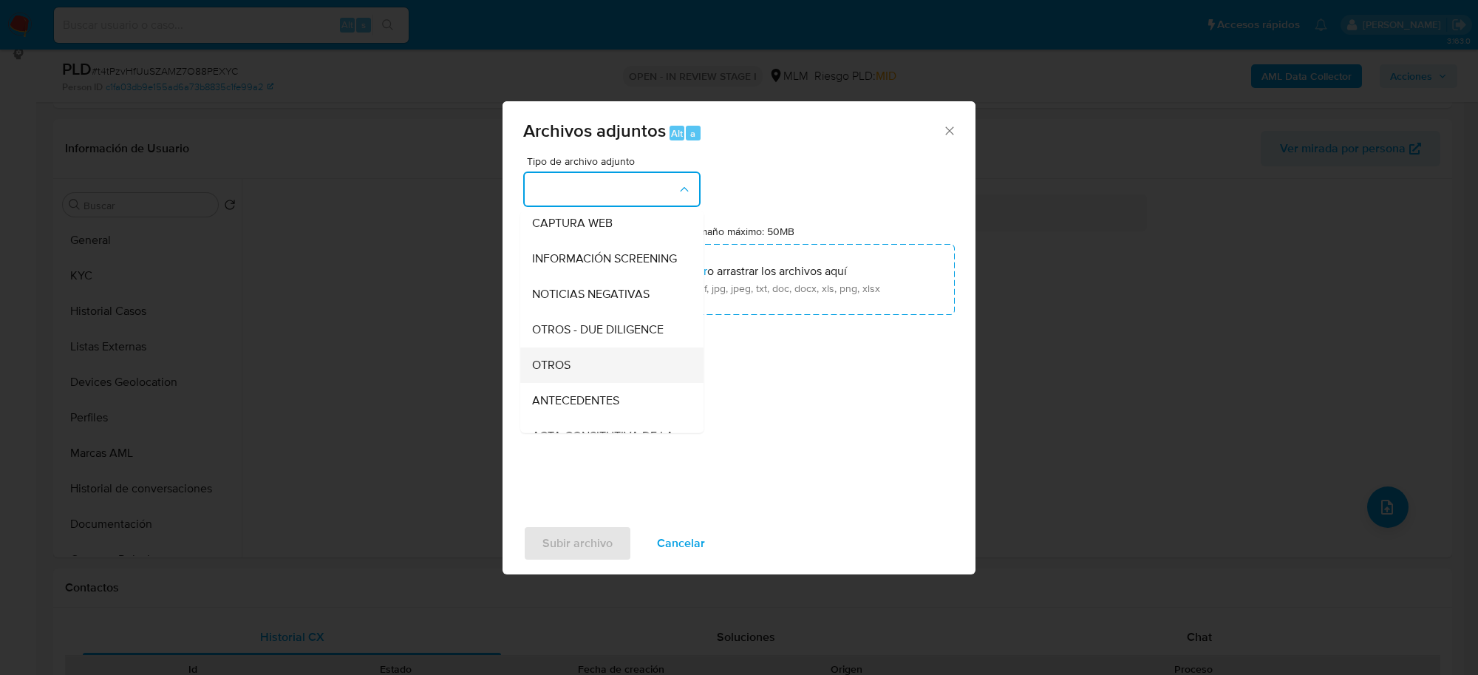
click at [582, 371] on div "OTROS" at bounding box center [607, 364] width 151 height 35
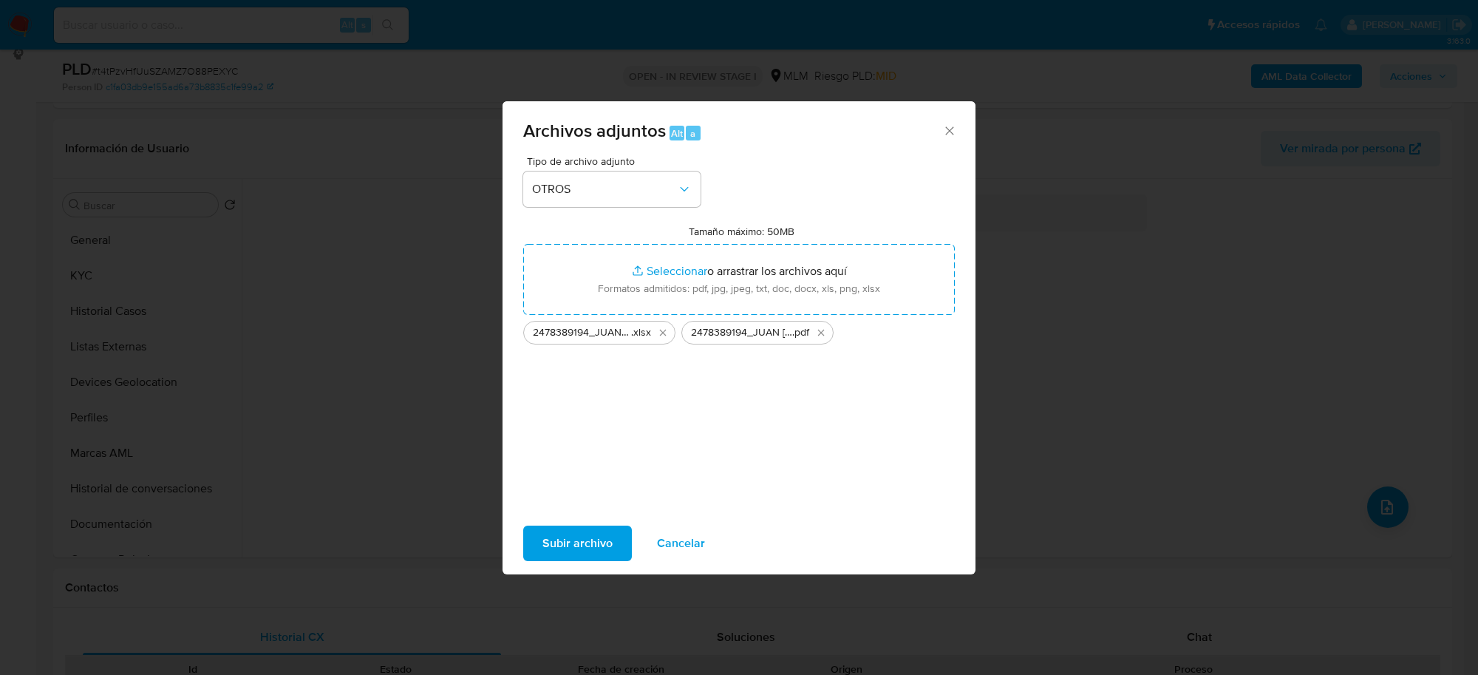
click at [553, 545] on span "Subir archivo" at bounding box center [577, 543] width 70 height 33
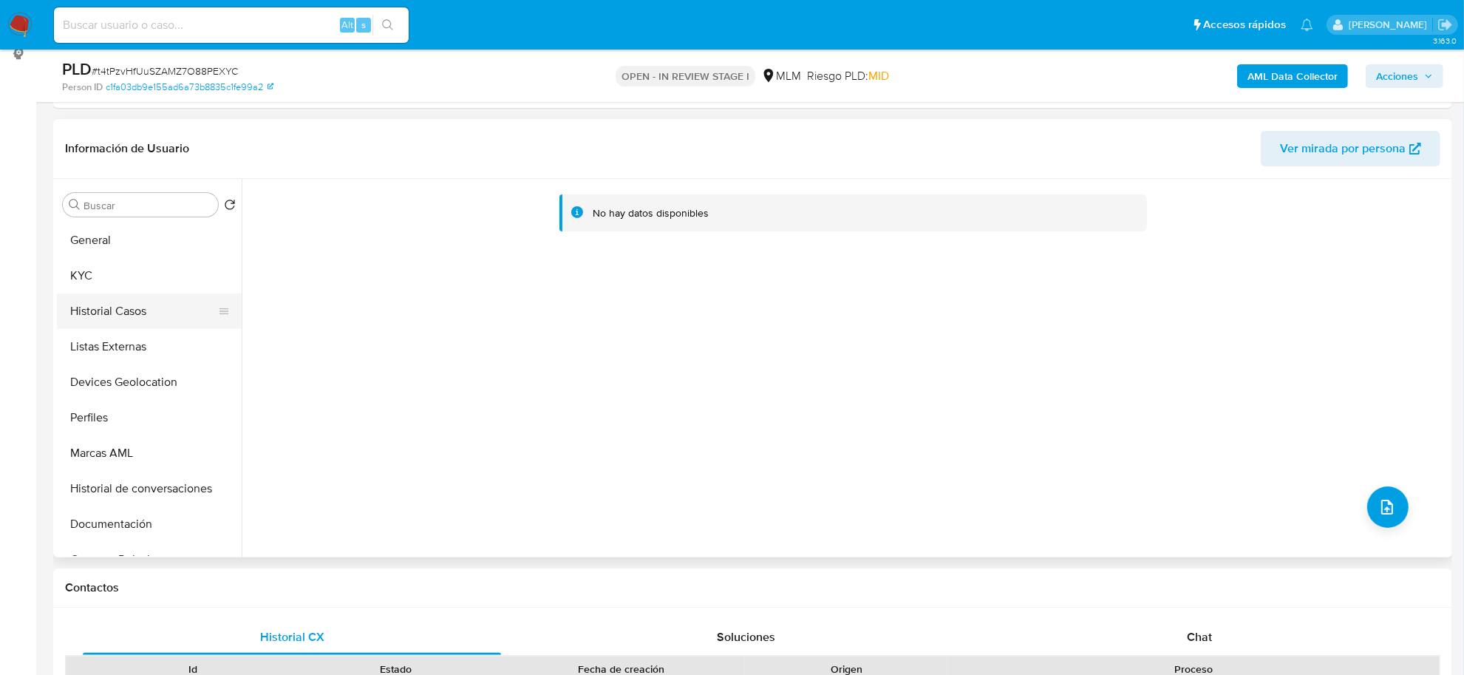
click at [105, 312] on button "Historial Casos" at bounding box center [143, 310] width 173 height 35
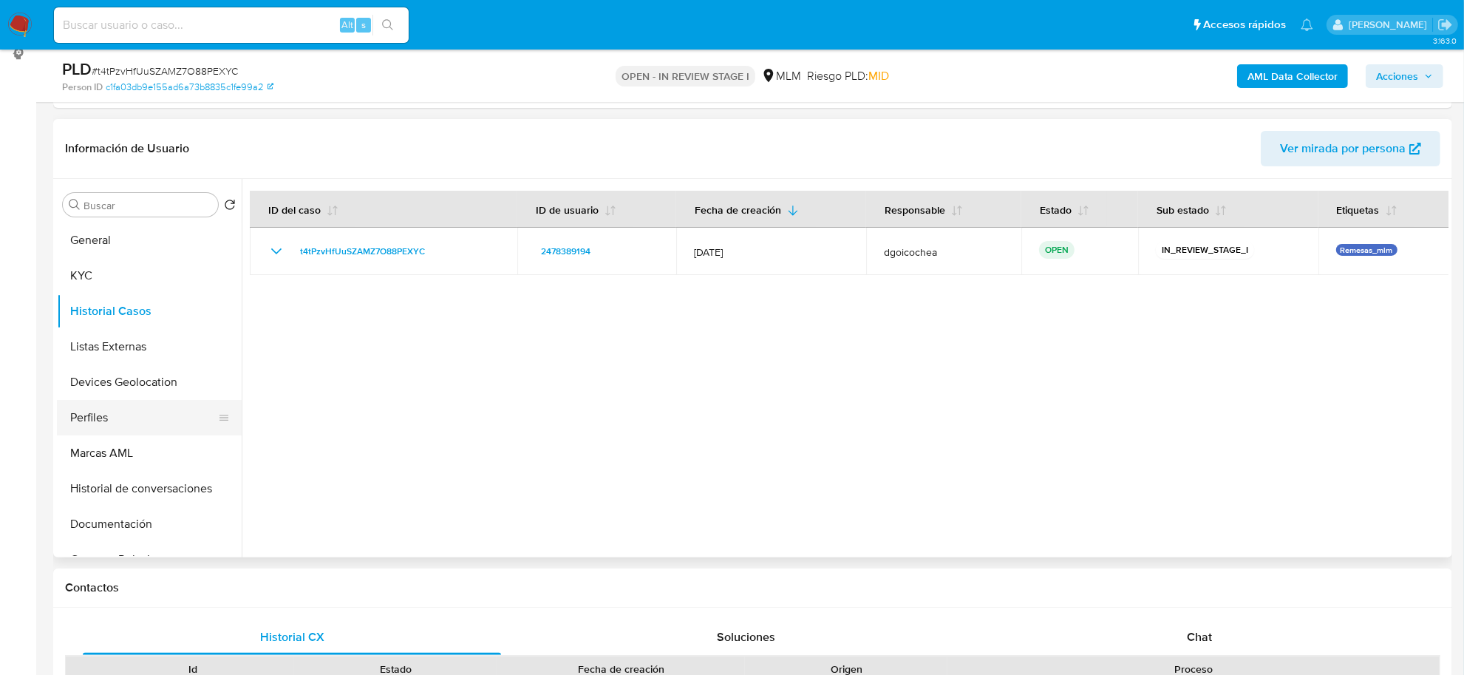
scroll to position [92, 0]
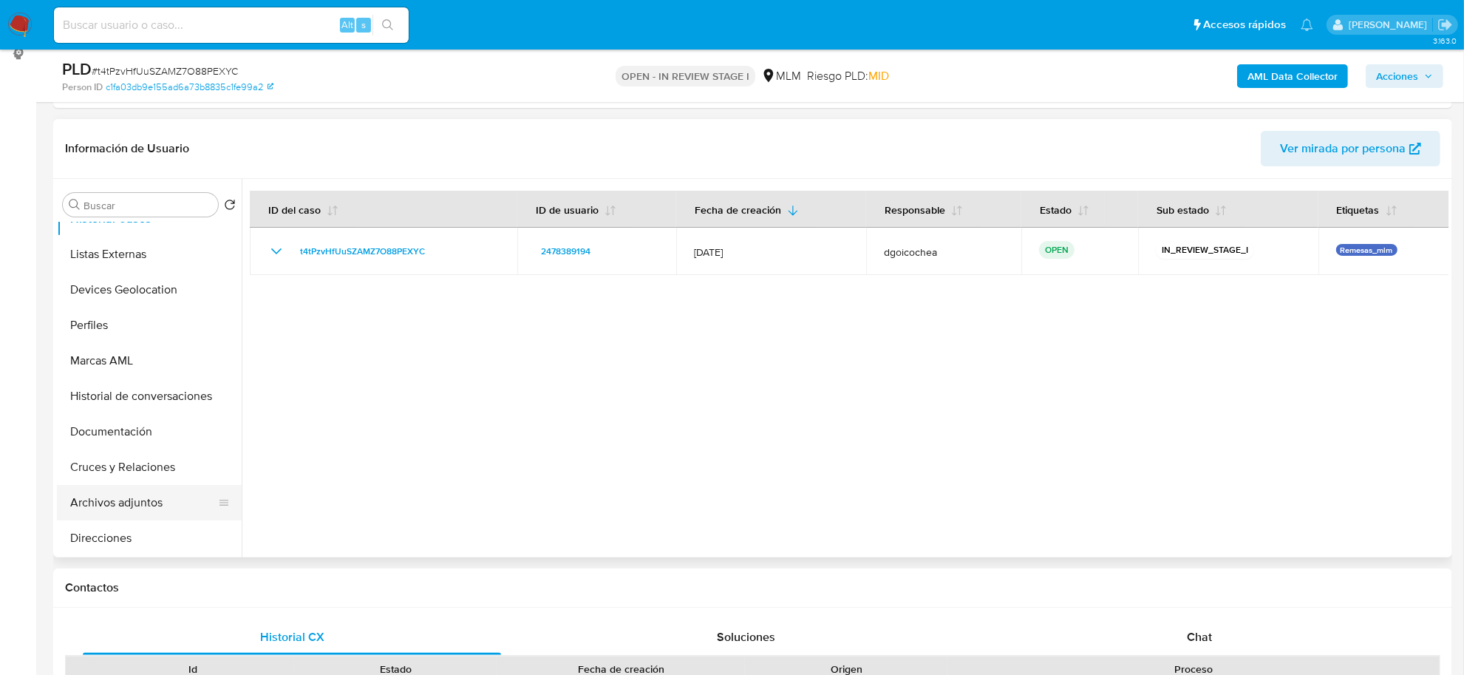
click at [135, 503] on button "Archivos adjuntos" at bounding box center [143, 502] width 173 height 35
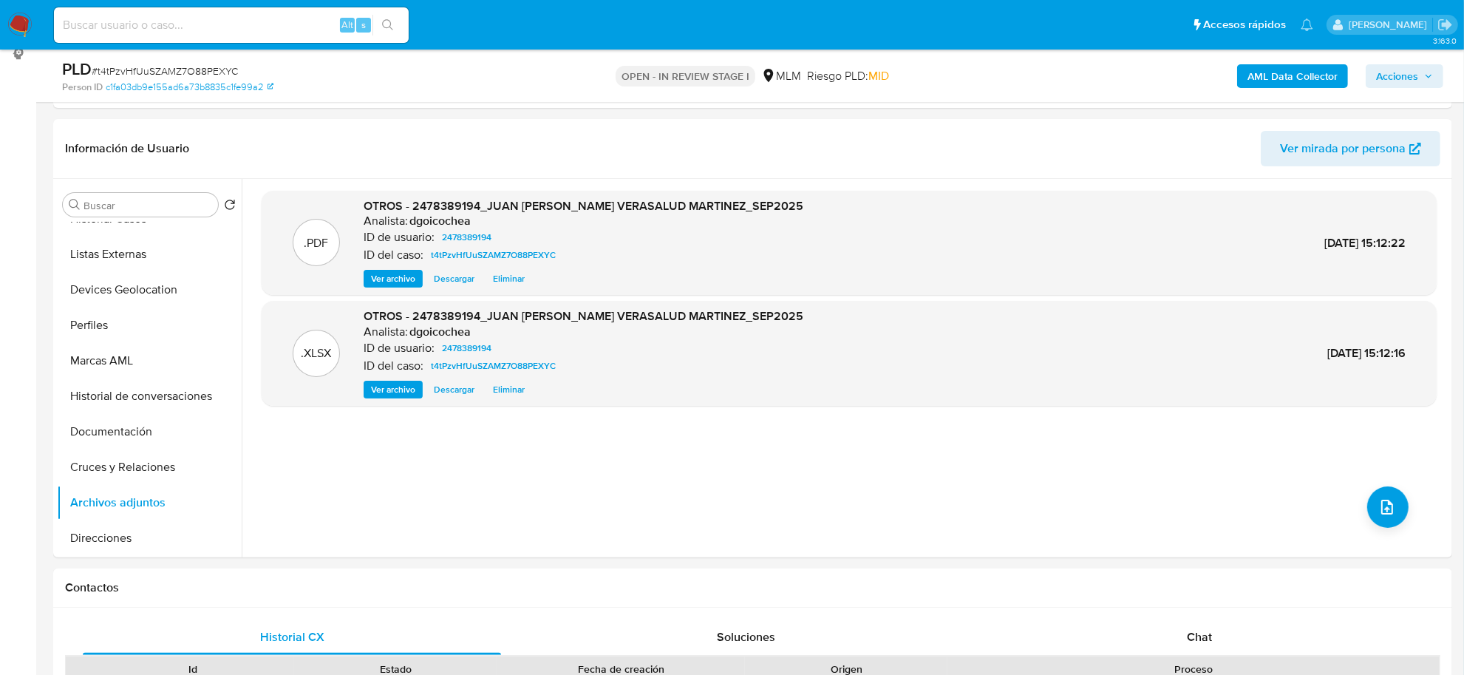
click at [1395, 70] on span "Acciones" at bounding box center [1397, 76] width 42 height 24
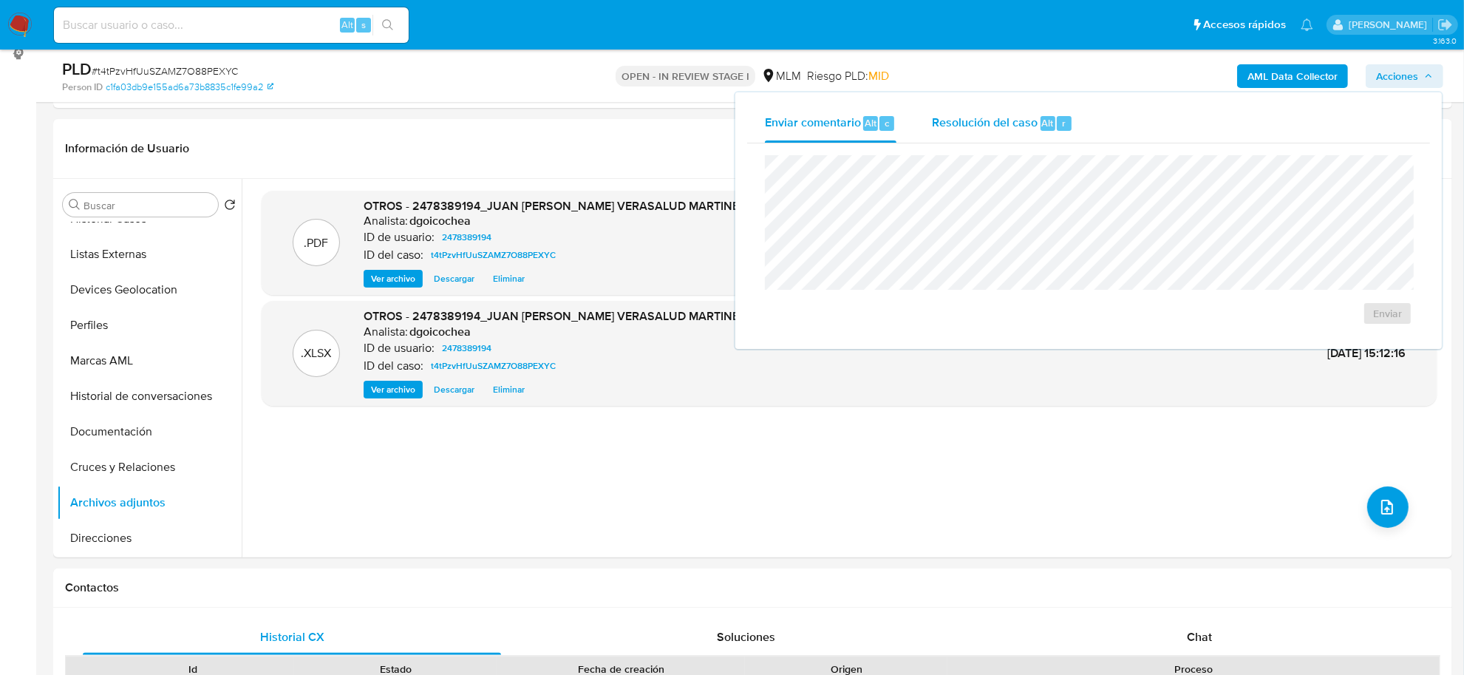
click at [958, 116] on span "Resolución del caso" at bounding box center [985, 122] width 106 height 17
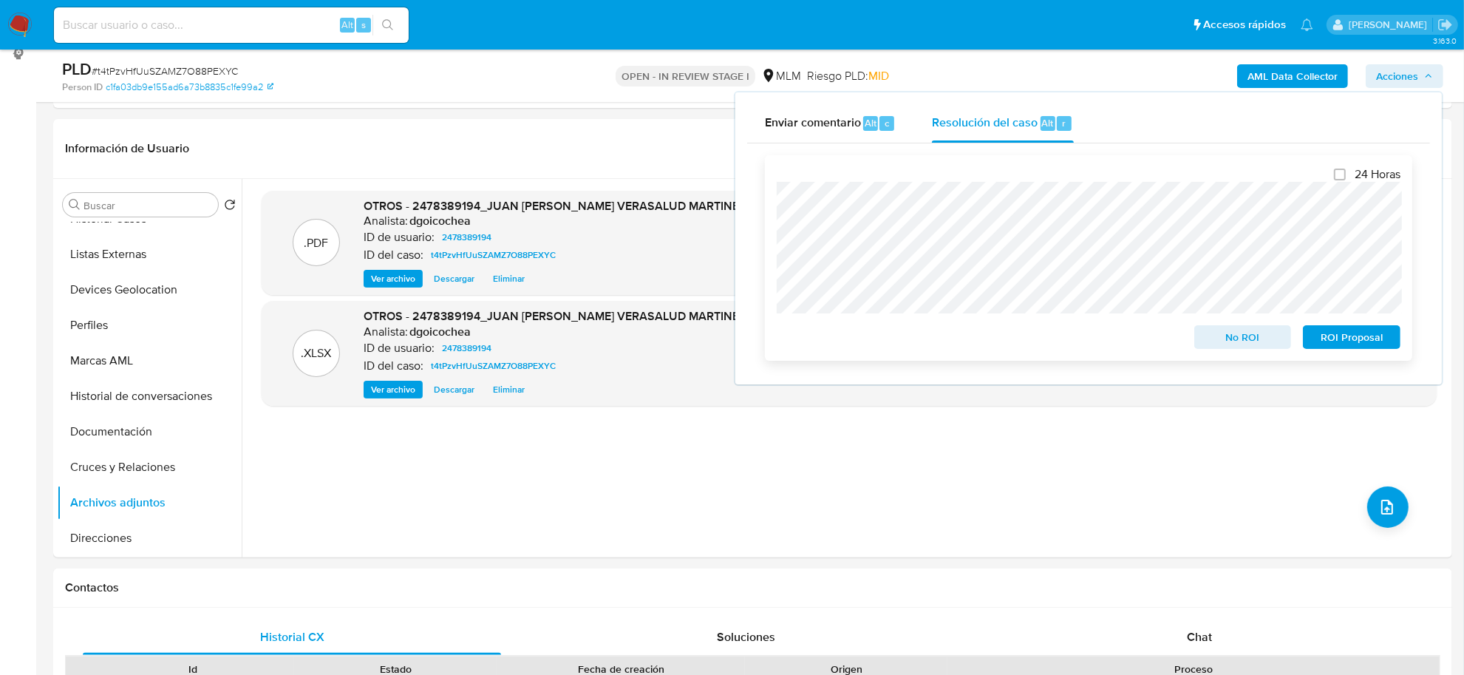
click at [1221, 333] on span "No ROI" at bounding box center [1243, 337] width 77 height 21
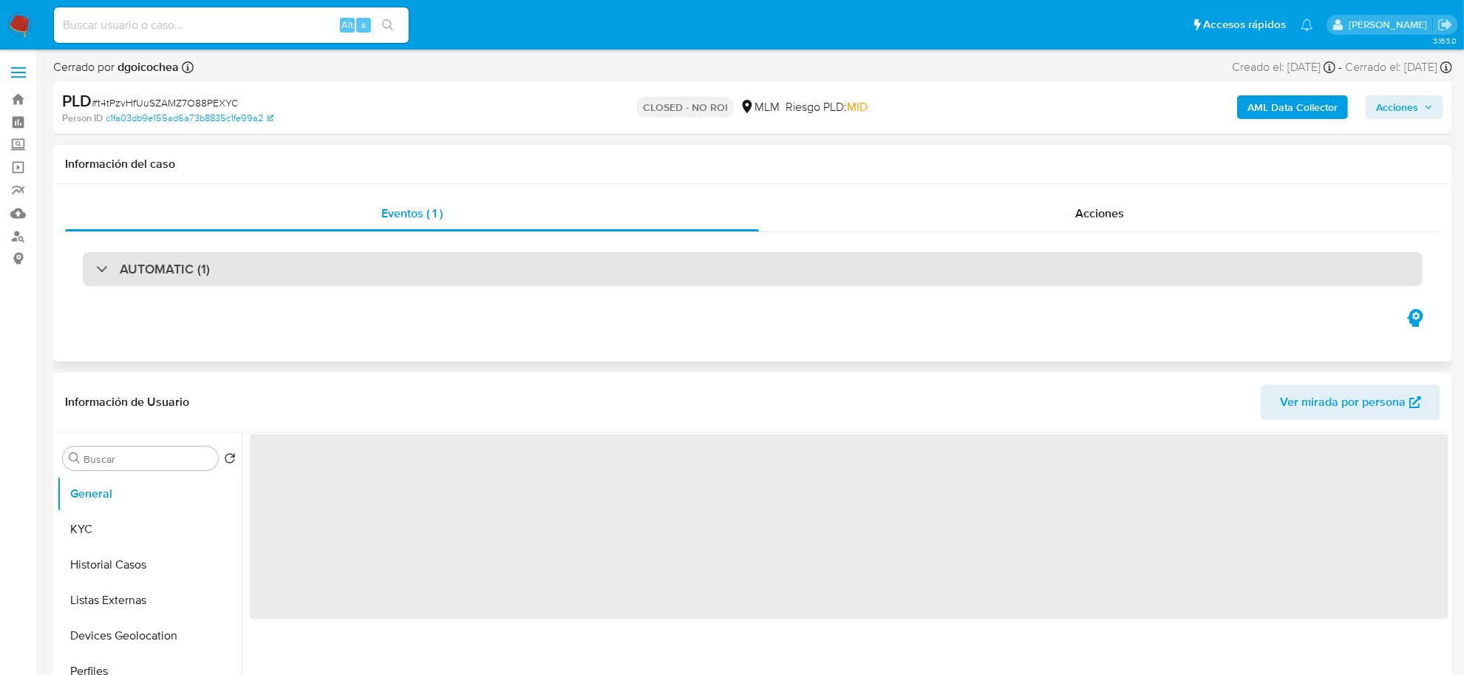
select select "10"
